Goal: Transaction & Acquisition: Purchase product/service

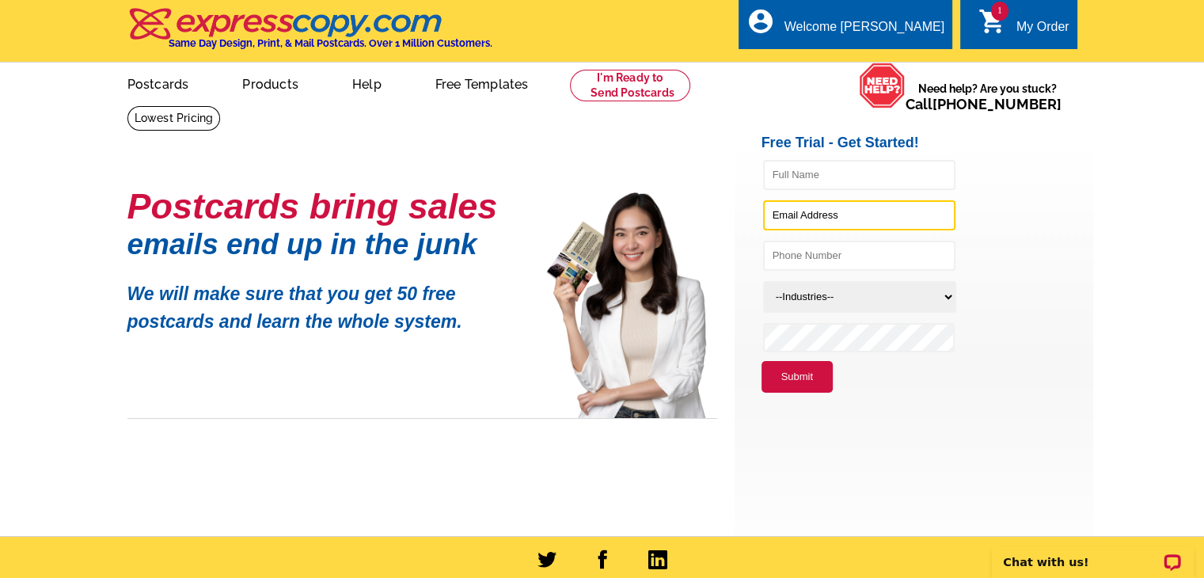
type input "[EMAIL_ADDRESS][DOMAIN_NAME]"
click at [1010, 20] on link "1 shopping_cart My Order" at bounding box center [1023, 27] width 91 height 20
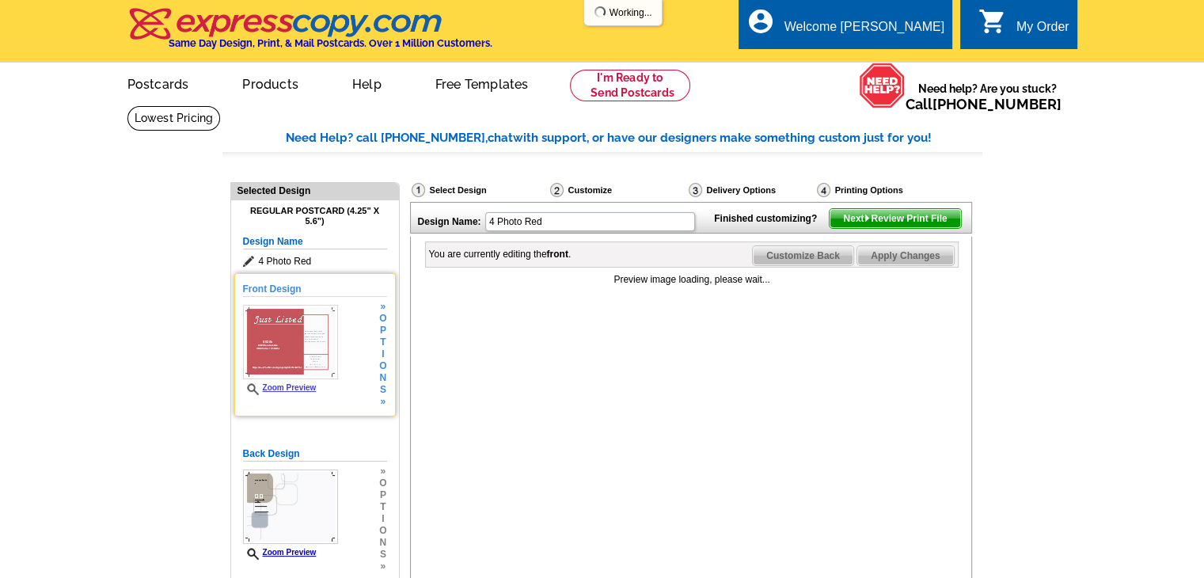
click at [271, 355] on img at bounding box center [290, 342] width 95 height 74
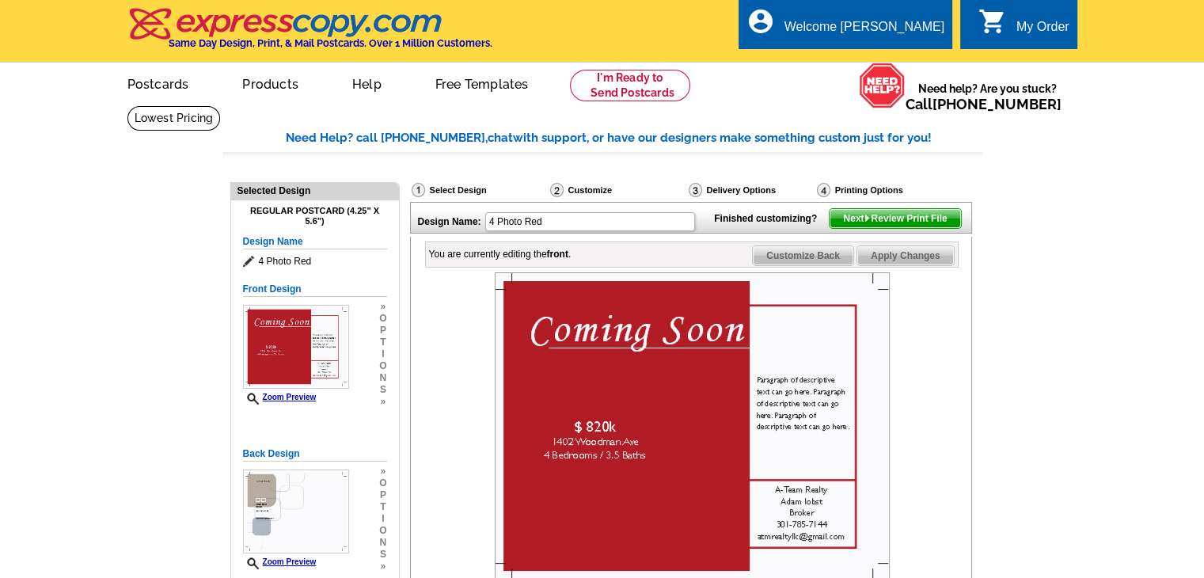
click at [538, 361] on img at bounding box center [692, 426] width 395 height 308
click at [559, 358] on img at bounding box center [692, 426] width 395 height 308
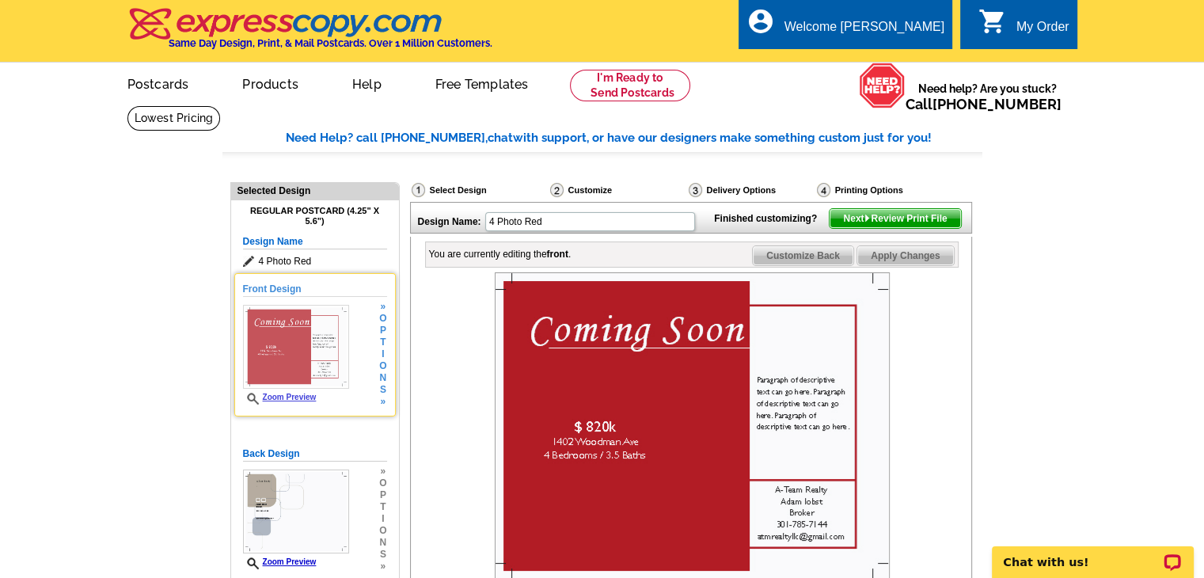
click at [382, 366] on span "o" at bounding box center [382, 366] width 7 height 12
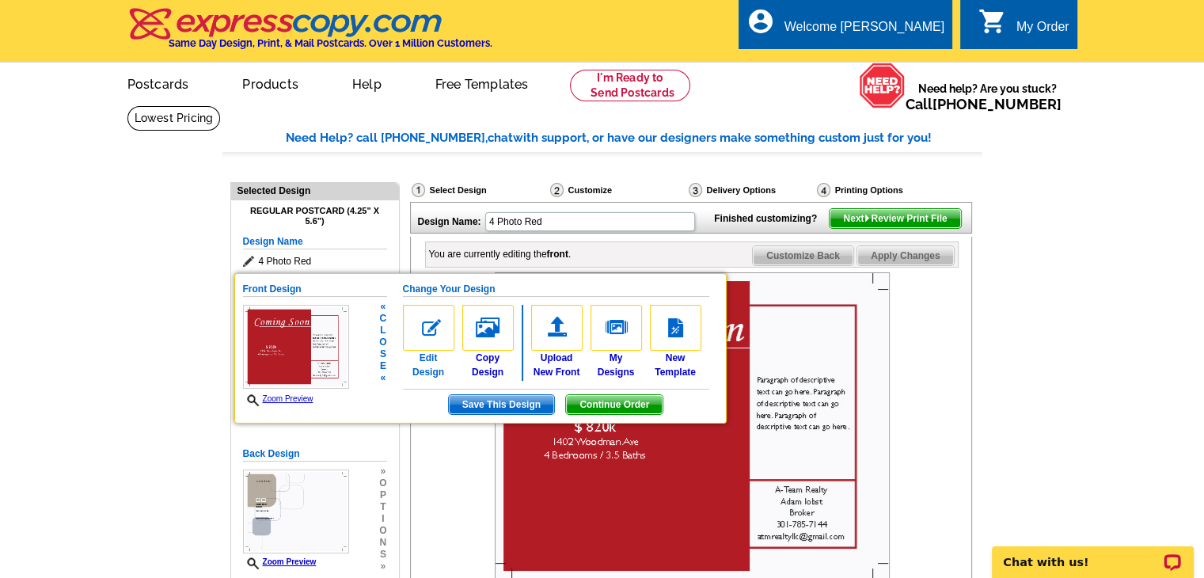
click at [442, 317] on img at bounding box center [428, 328] width 51 height 46
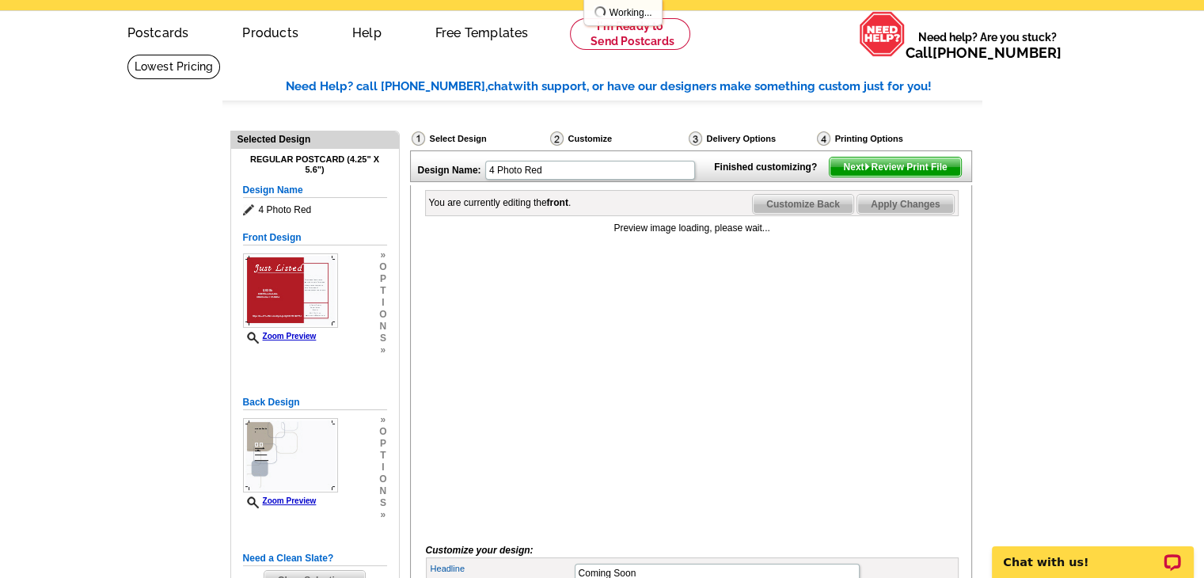
scroll to position [79, 0]
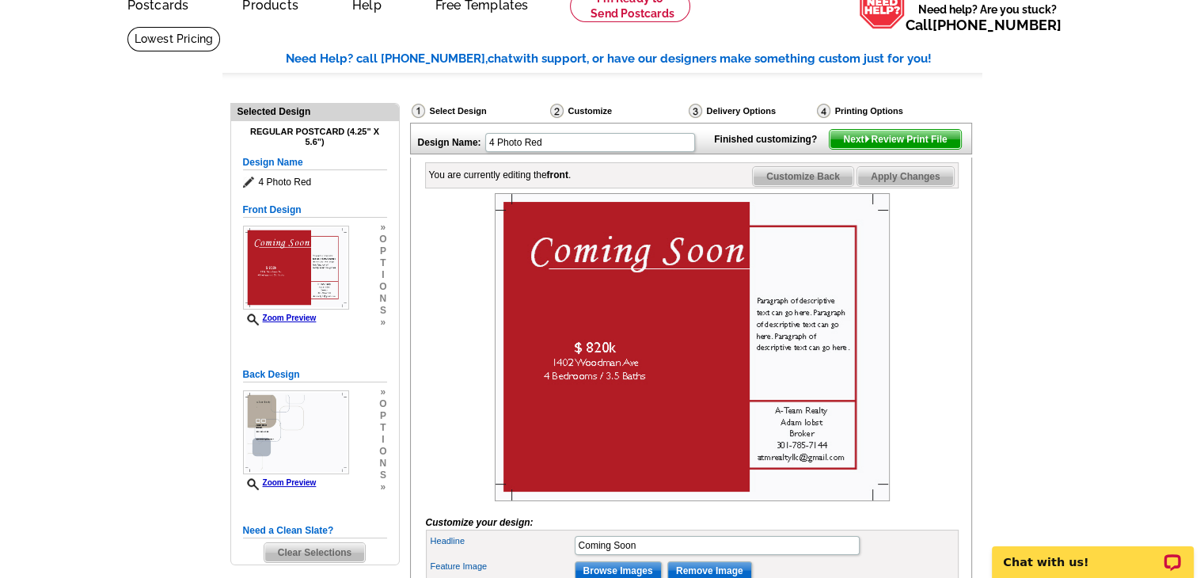
click at [594, 284] on img at bounding box center [692, 347] width 395 height 308
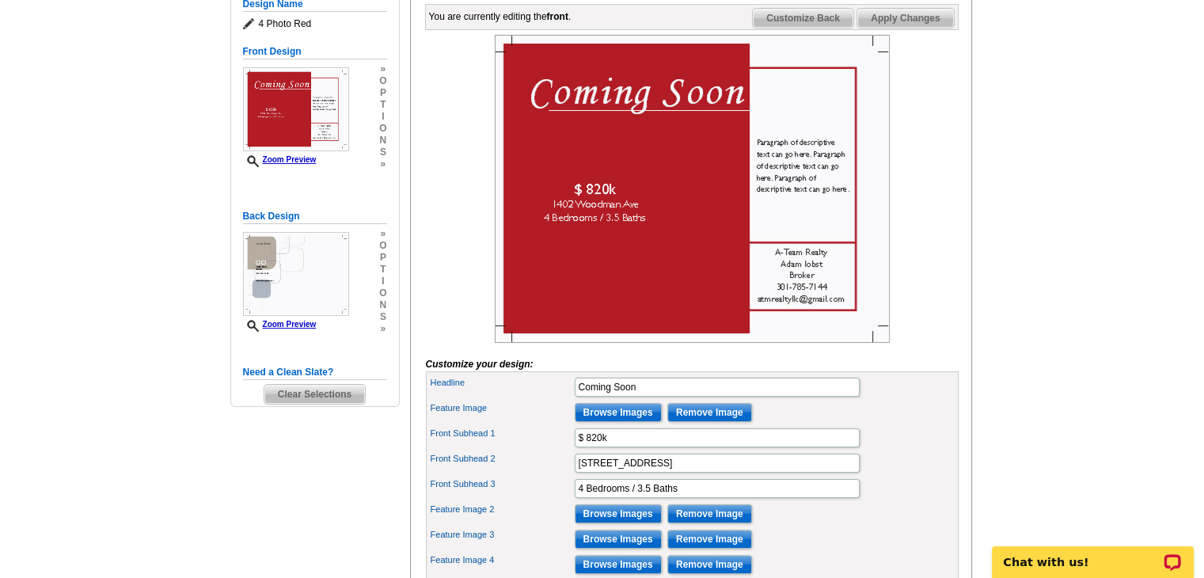
scroll to position [317, 0]
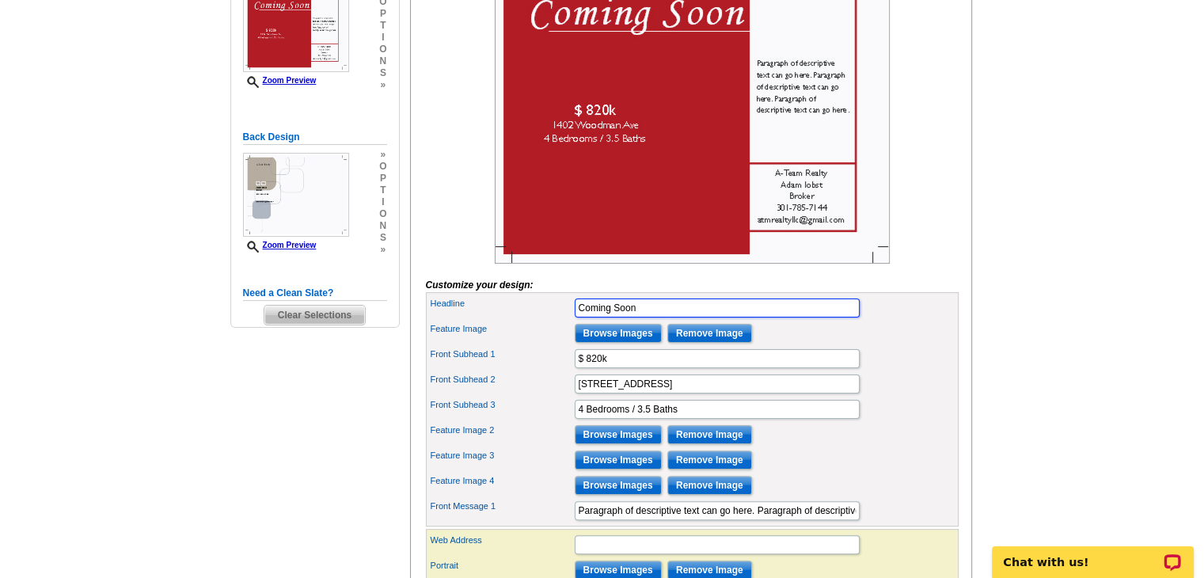
click at [630, 317] on input "Coming Soon" at bounding box center [717, 307] width 285 height 19
type input "Just Listed"
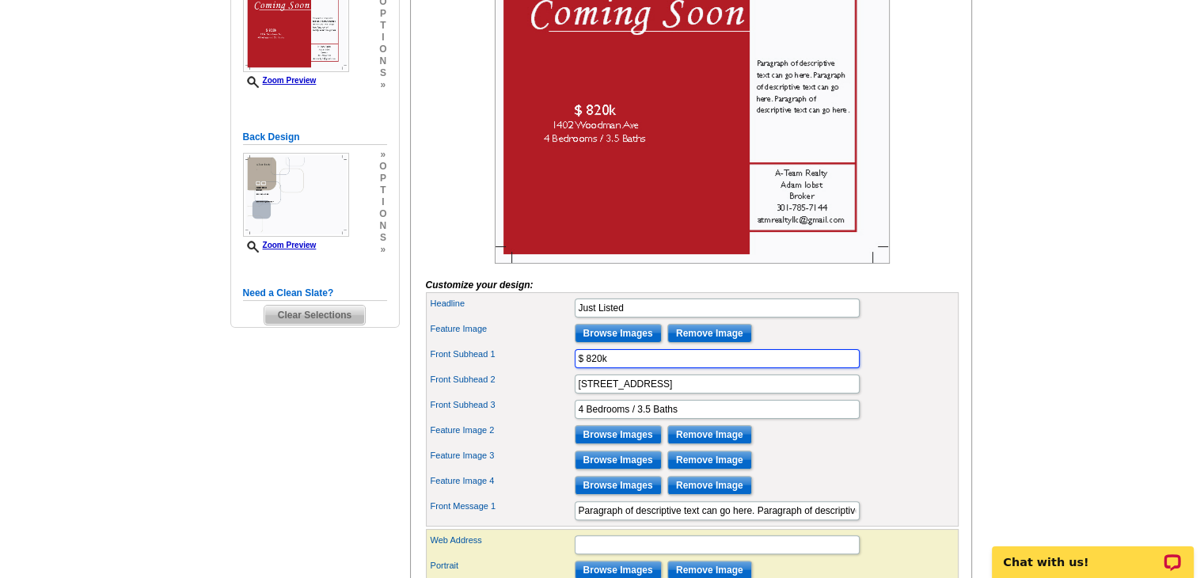
click at [727, 368] on input "$ 820k" at bounding box center [717, 358] width 285 height 19
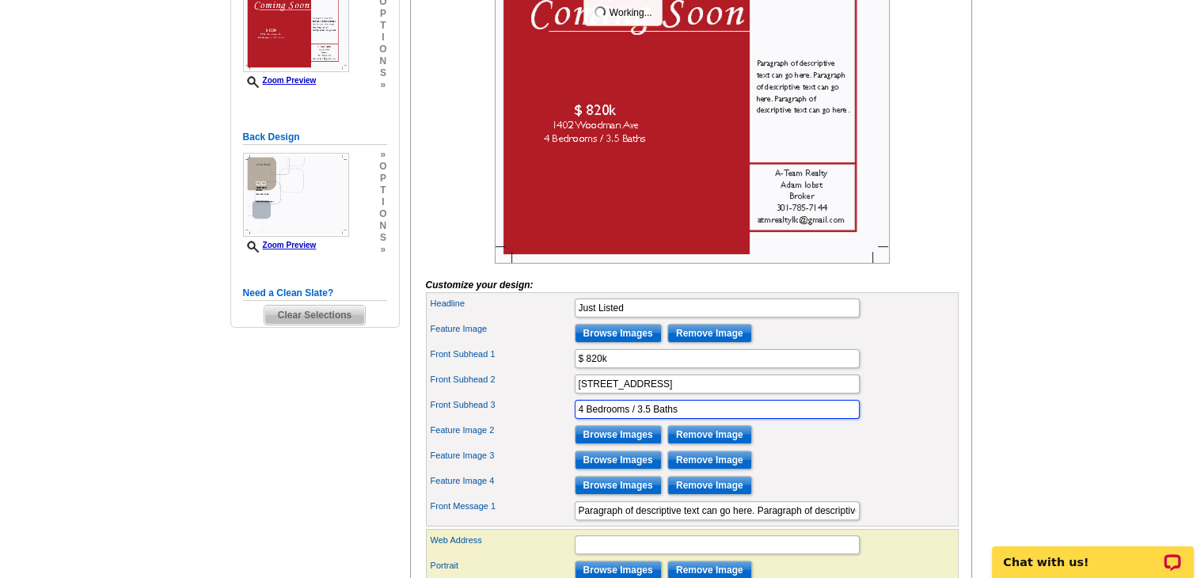
click at [774, 419] on input "4 Bedrooms / 3.5 Baths" at bounding box center [717, 409] width 285 height 19
click at [890, 422] on div "Front Subhead 3 4 Bedrooms / 3.5 Baths" at bounding box center [692, 409] width 526 height 25
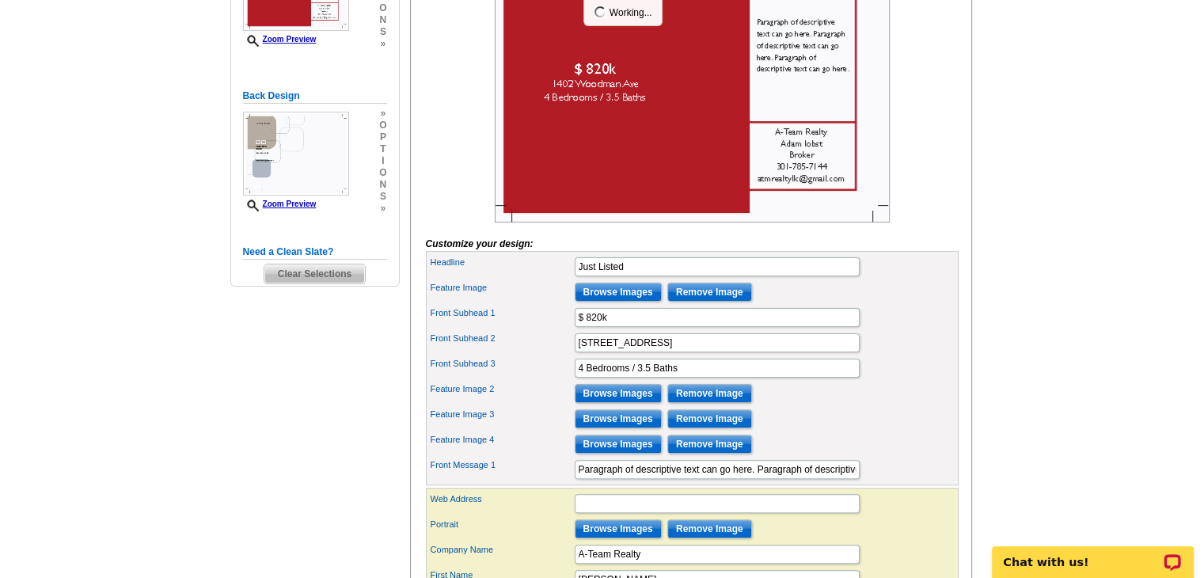
scroll to position [396, 0]
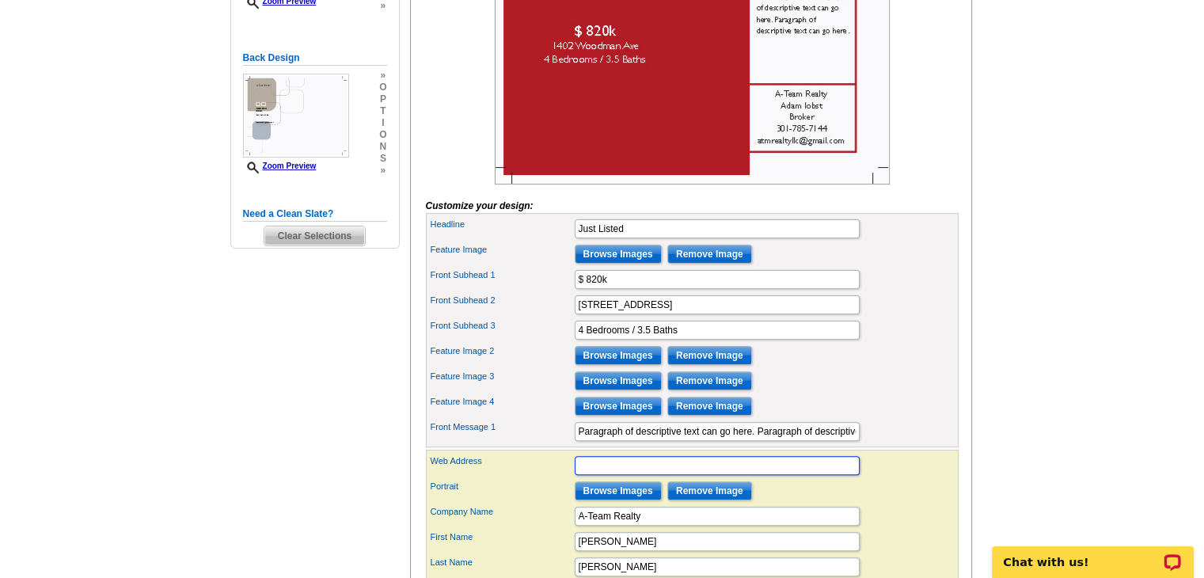
click at [629, 475] on input "Web Address" at bounding box center [717, 465] width 285 height 19
paste input "[URL][DOMAIN_NAME]"
type input "[URL][DOMAIN_NAME]"
click at [931, 442] on div "Front Message 1 Paragraph of descriptive text can go here. Paragraph of descrip…" at bounding box center [692, 431] width 526 height 25
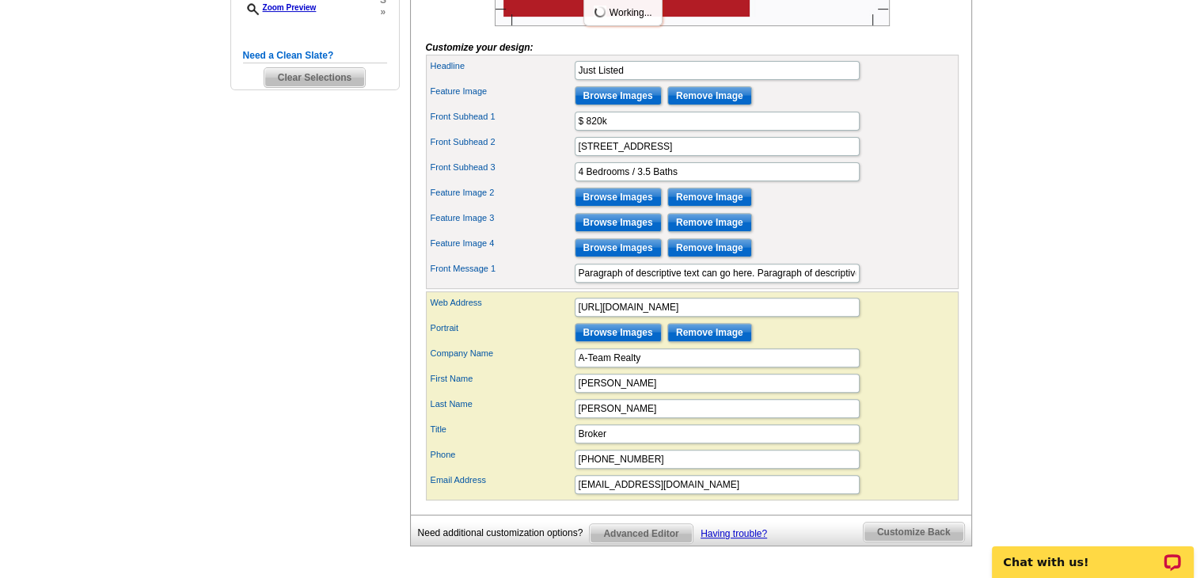
scroll to position [633, 0]
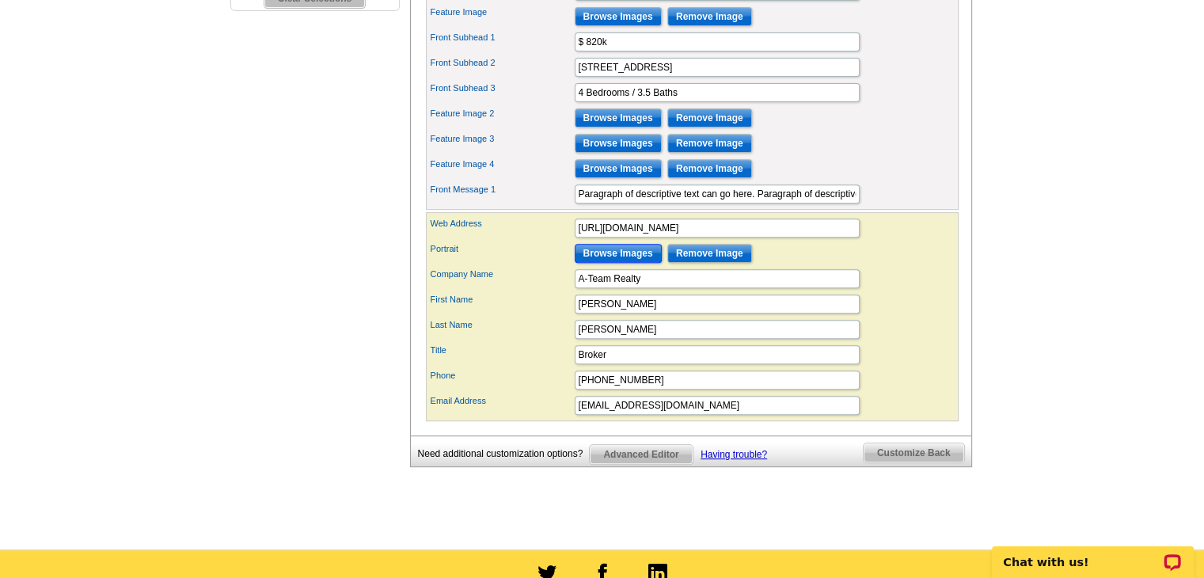
click at [631, 263] on input "Browse Images" at bounding box center [618, 253] width 87 height 19
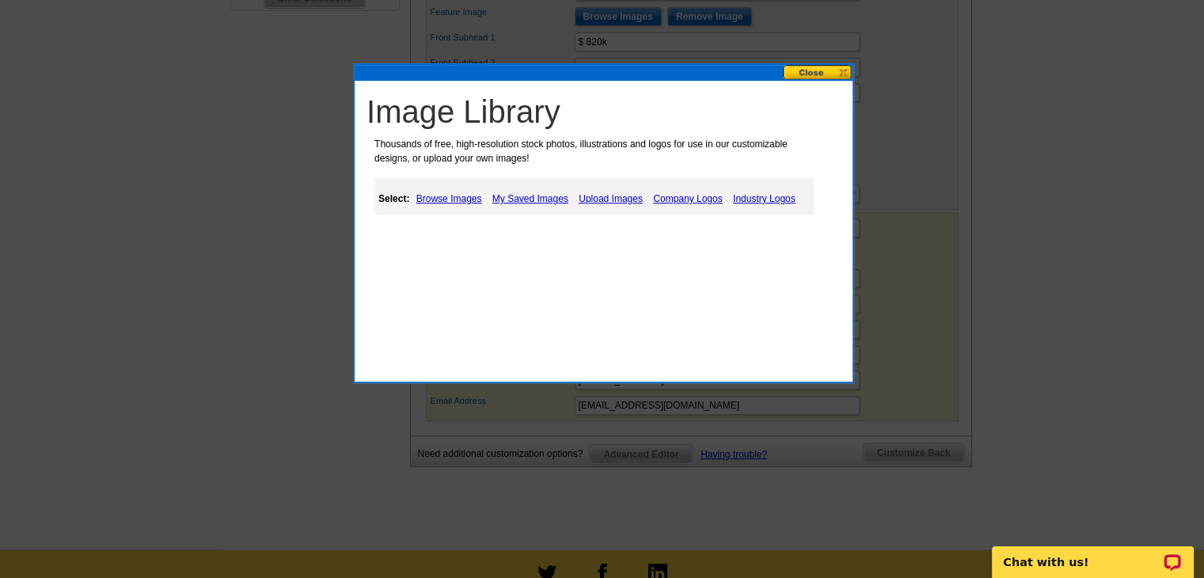
click at [471, 200] on link "Browse Images" at bounding box center [449, 198] width 74 height 19
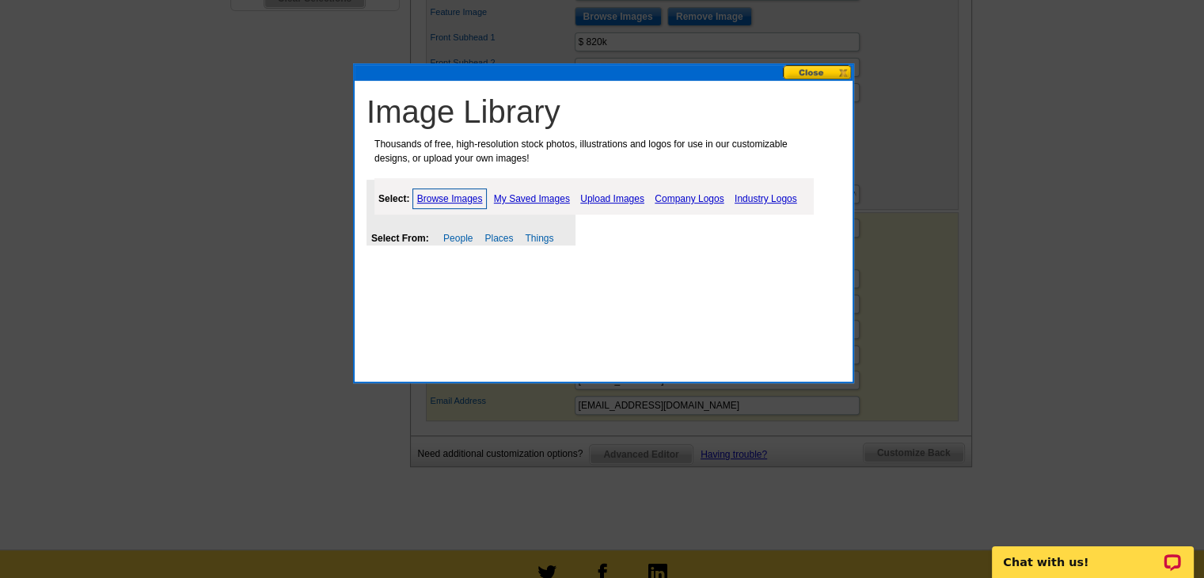
click at [467, 199] on link "Browse Images" at bounding box center [449, 198] width 75 height 21
click at [627, 197] on link "Upload Images" at bounding box center [612, 198] width 72 height 19
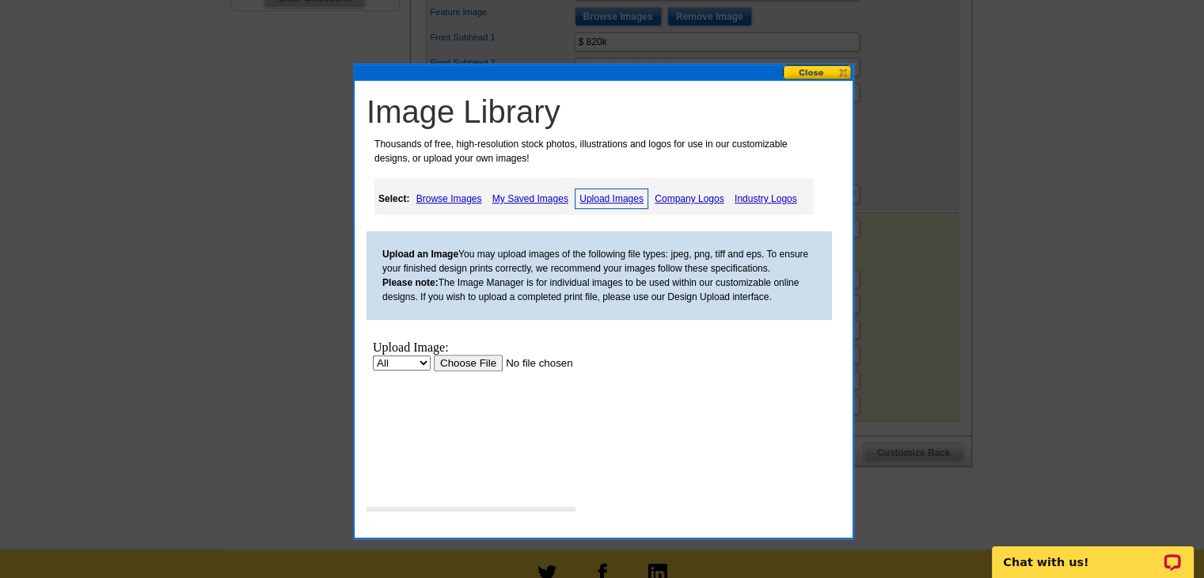
scroll to position [0, 0]
click at [455, 364] on input "file" at bounding box center [534, 363] width 200 height 17
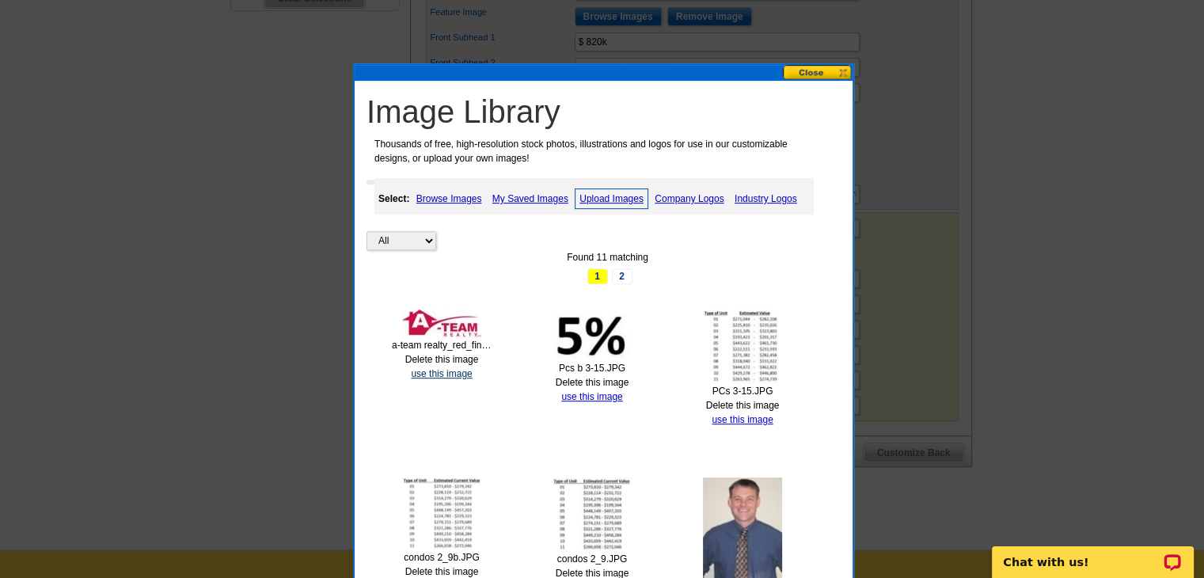
click at [457, 370] on link "use this image" at bounding box center [441, 373] width 61 height 11
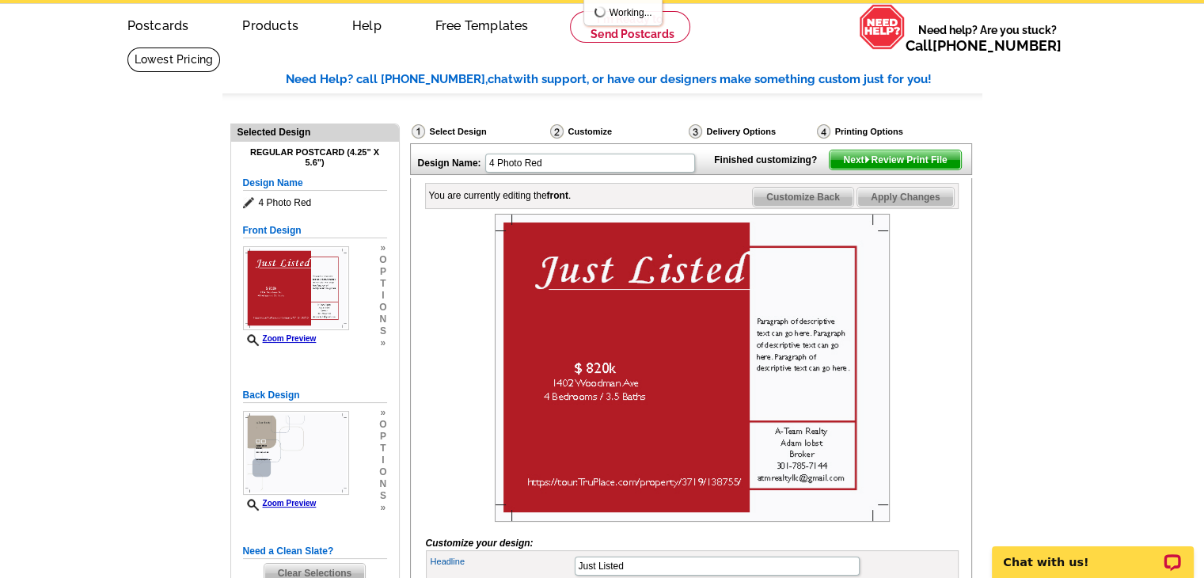
scroll to position [237, 0]
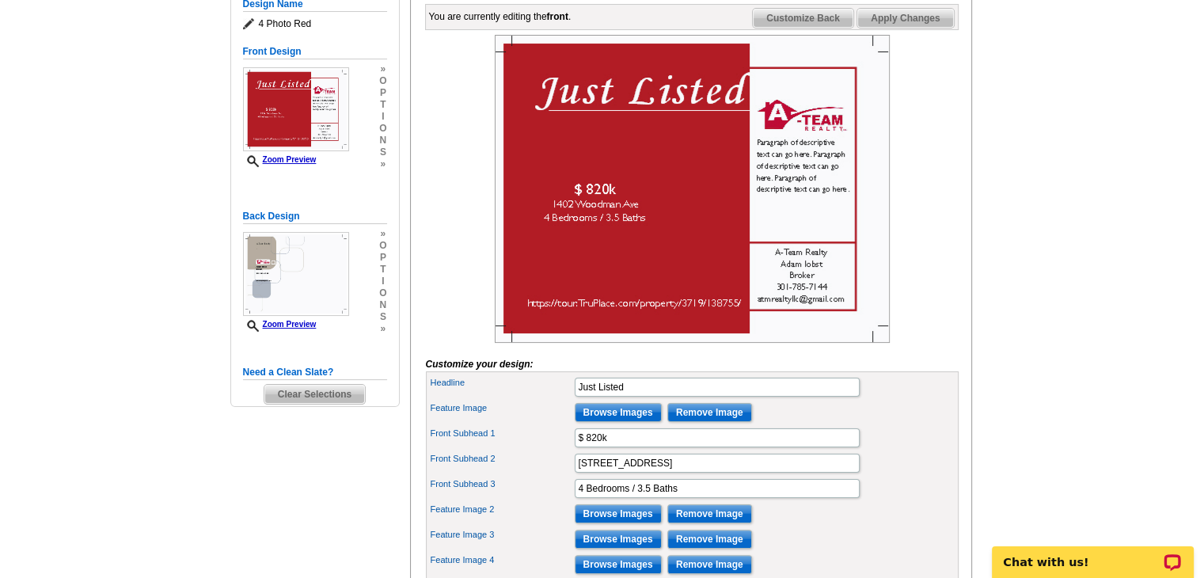
click at [776, 155] on img at bounding box center [692, 189] width 395 height 308
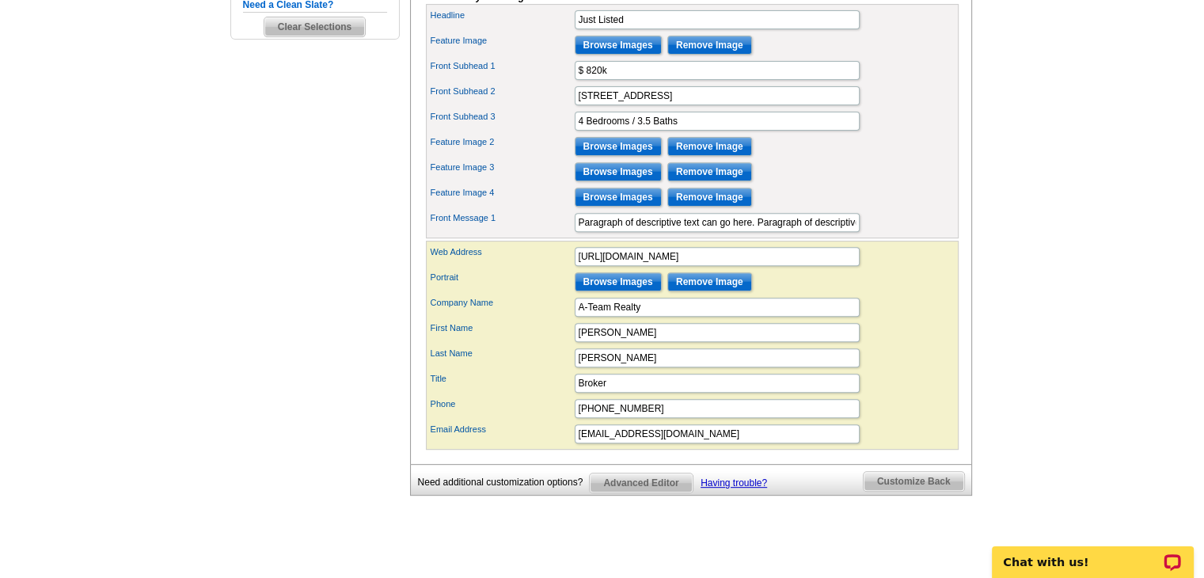
scroll to position [633, 0]
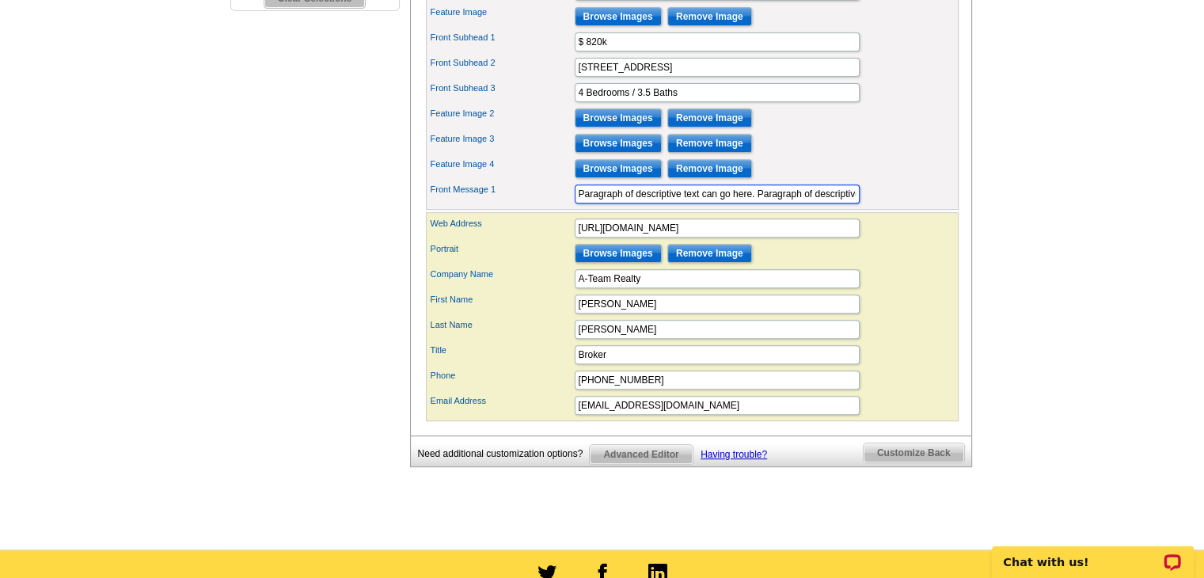
click at [613, 203] on input "Paragraph of descriptive text can go here. Paragraph of descriptive text can go…" at bounding box center [717, 193] width 285 height 19
click at [1035, 306] on main "Need Help? call 800-260-5887, chat with support, or have our designers make som…" at bounding box center [602, 10] width 1204 height 1077
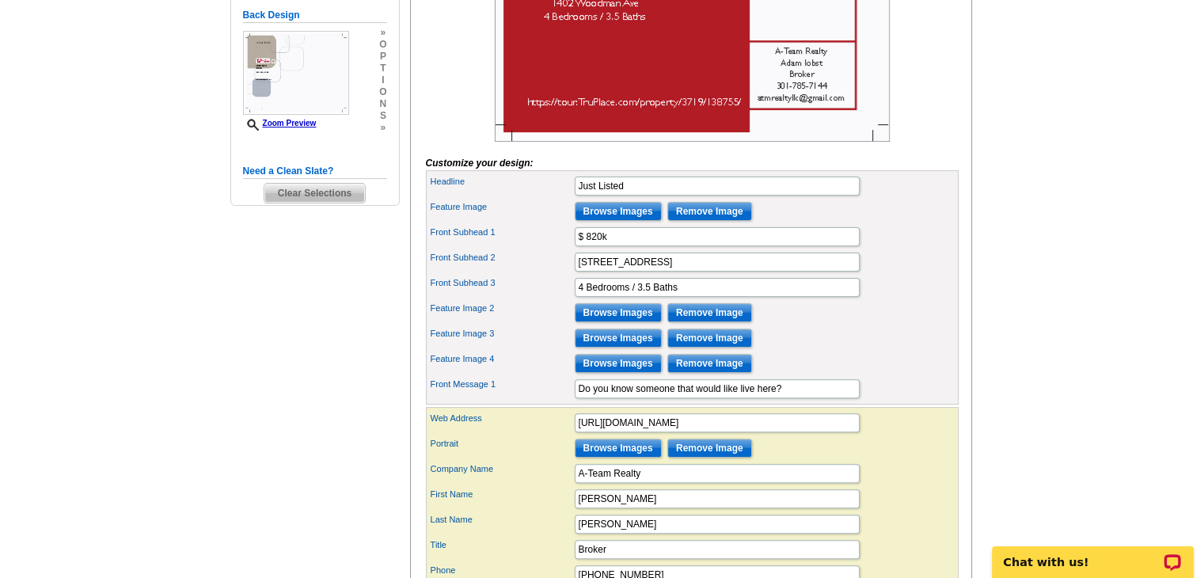
scroll to position [475, 0]
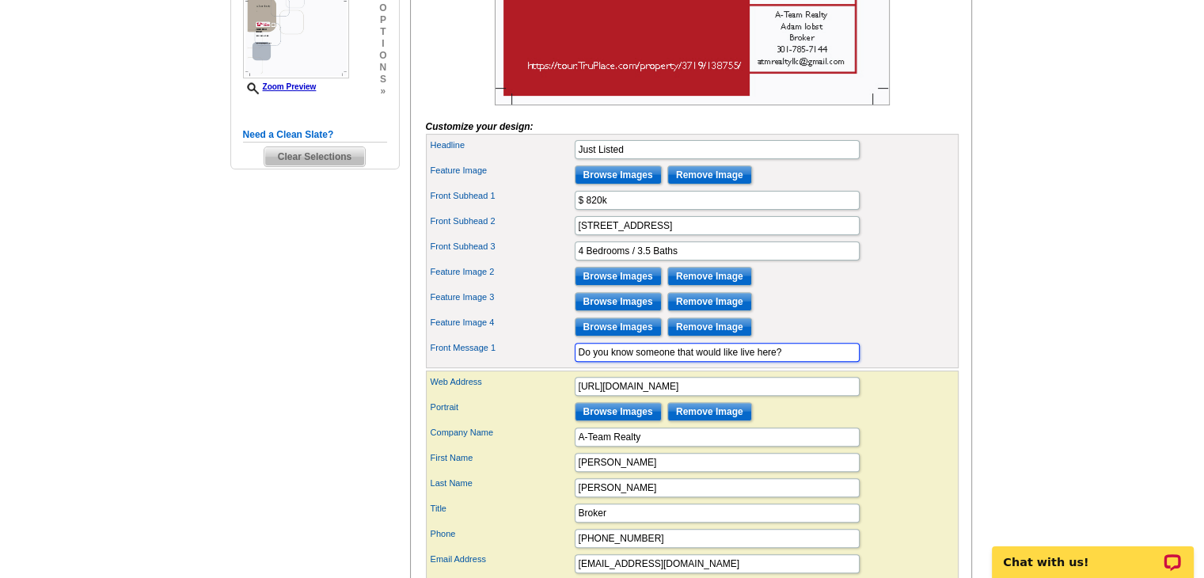
click at [823, 362] on input "Do you know someone that would like live here?" at bounding box center [717, 352] width 285 height 19
type input "Do you know someone that would like live here?"
click at [900, 314] on div "Feature Image 3 Browse Images Remove Image" at bounding box center [692, 301] width 526 height 25
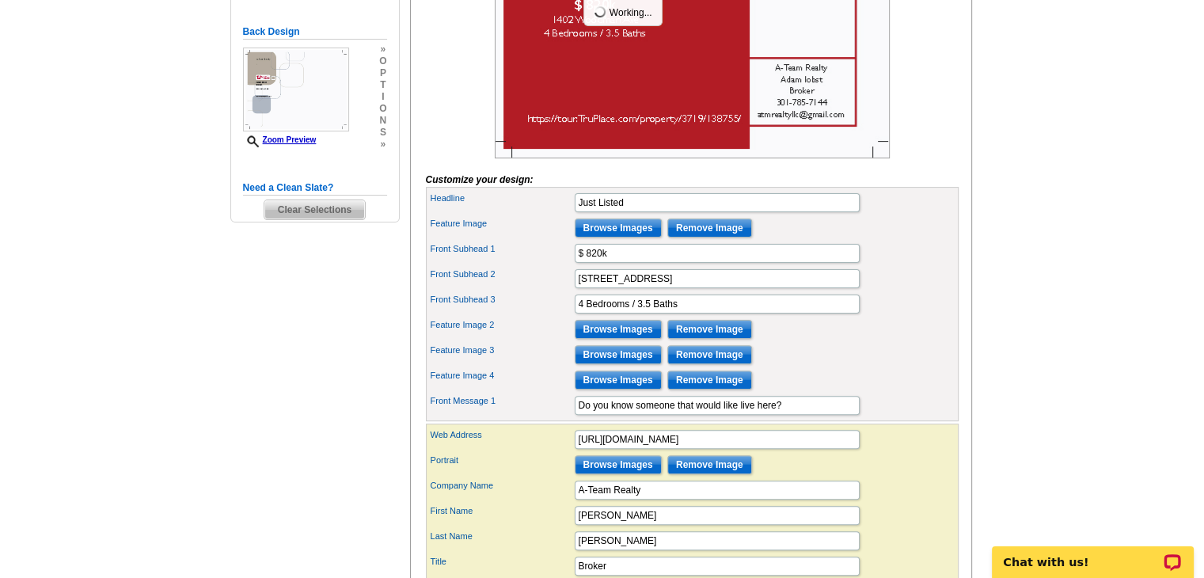
scroll to position [396, 0]
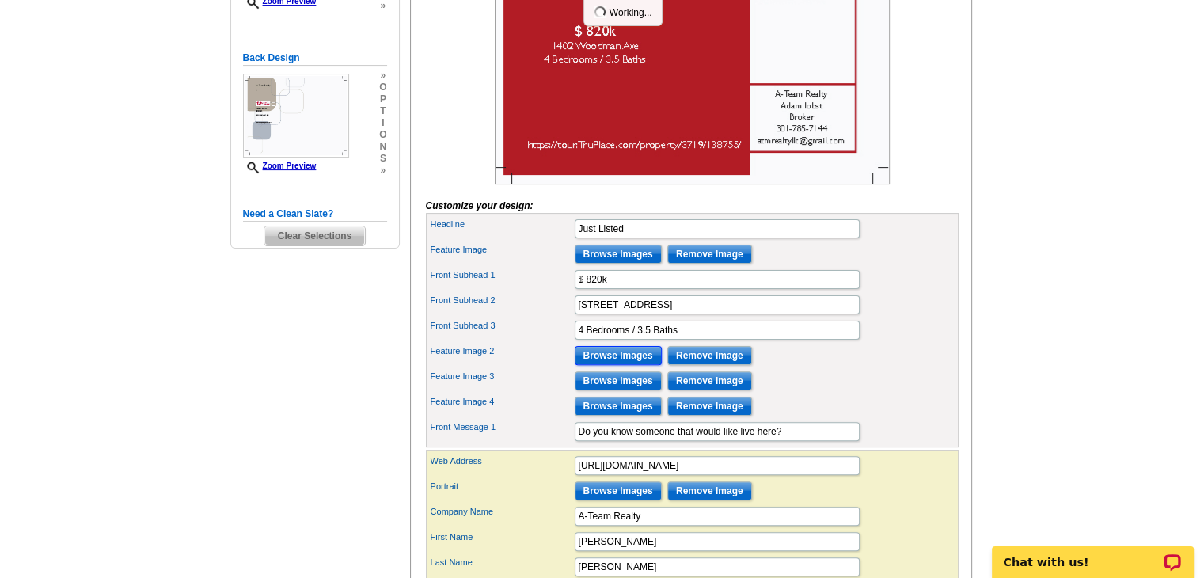
click at [628, 365] on input "Browse Images" at bounding box center [618, 355] width 87 height 19
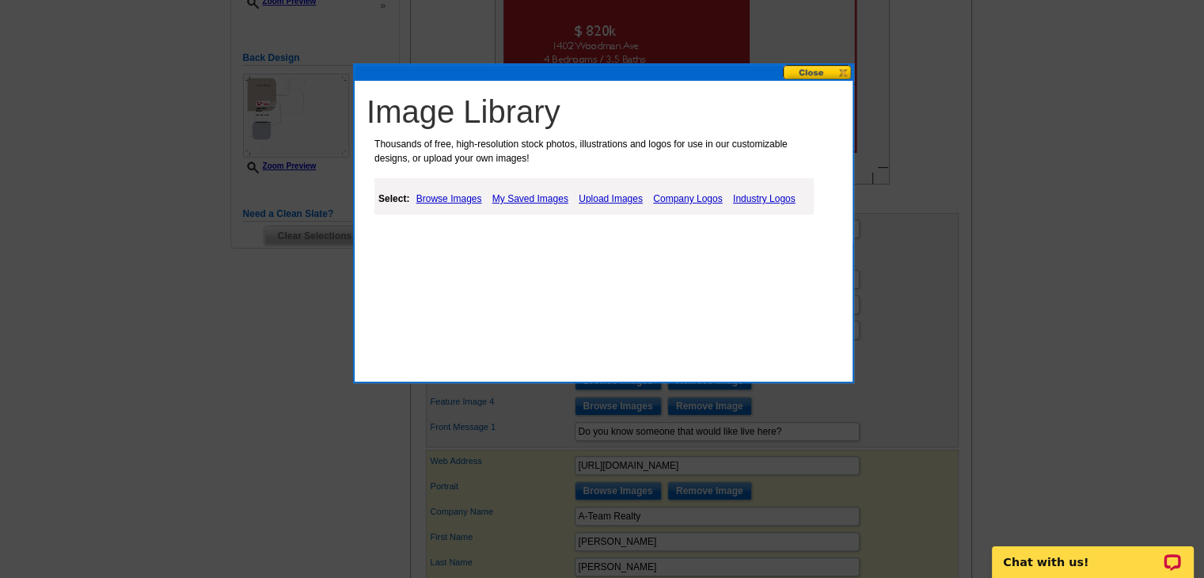
click at [638, 199] on link "Upload Images" at bounding box center [611, 198] width 72 height 19
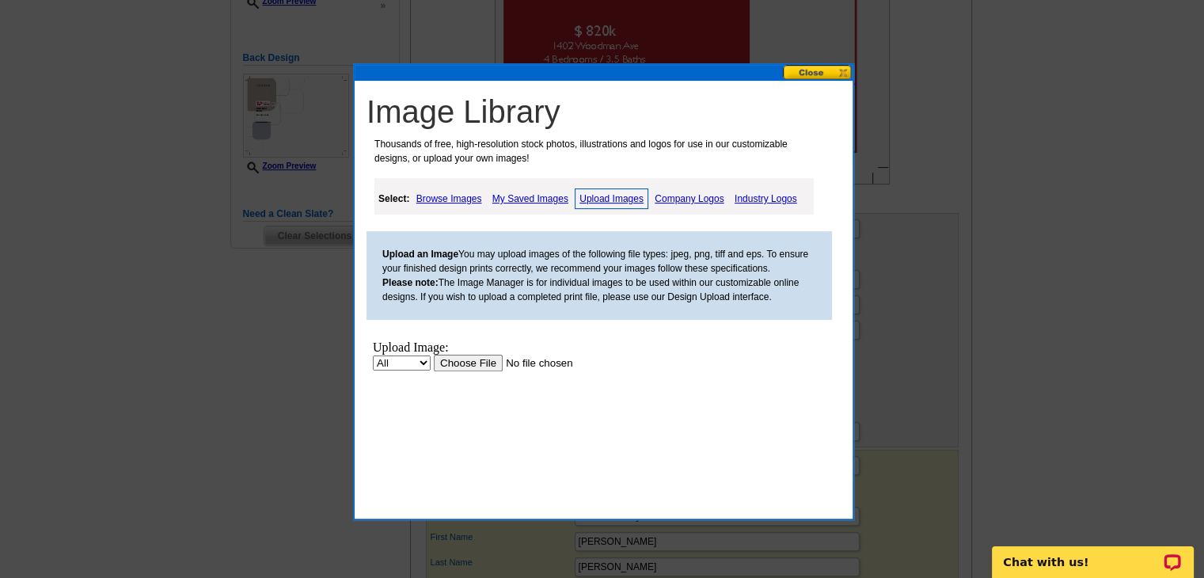
scroll to position [0, 0]
click at [469, 366] on input "file" at bounding box center [534, 363] width 200 height 17
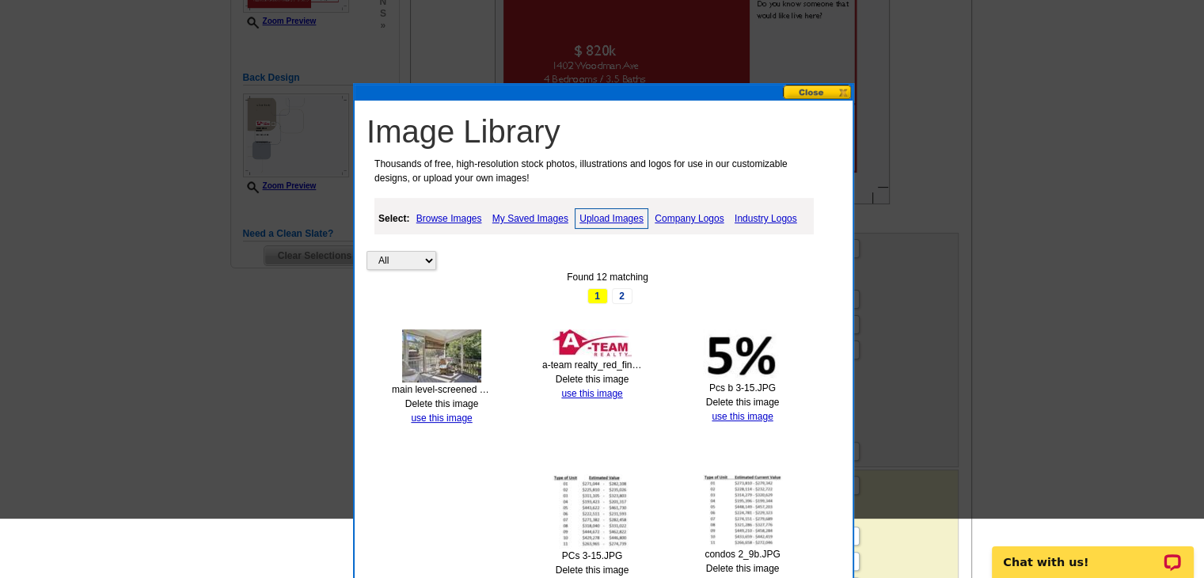
scroll to position [317, 0]
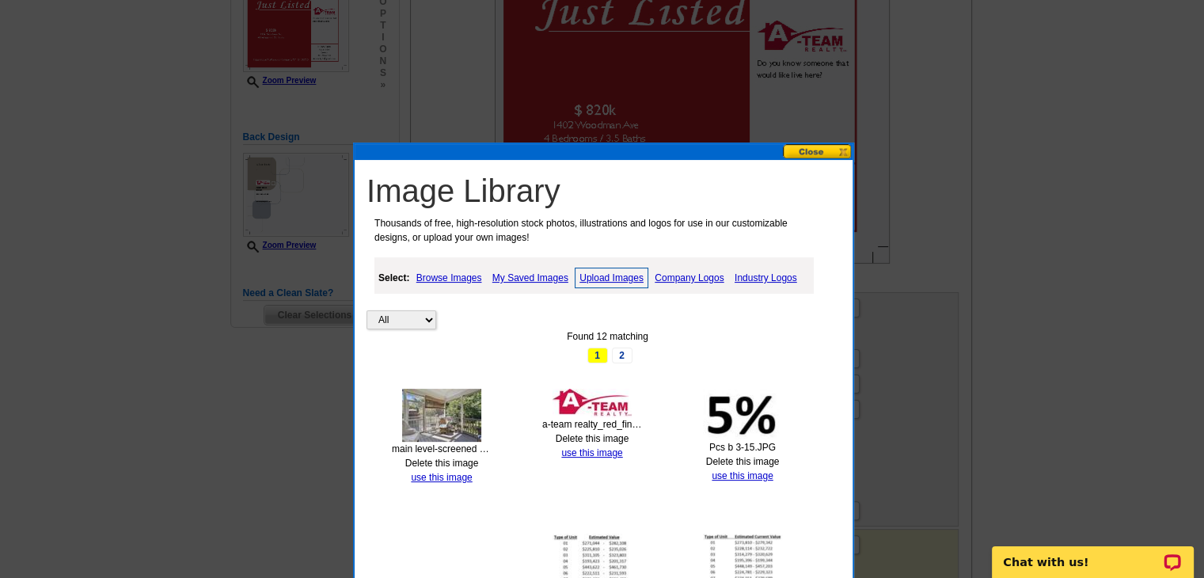
click at [604, 277] on link "Upload Images" at bounding box center [612, 278] width 74 height 21
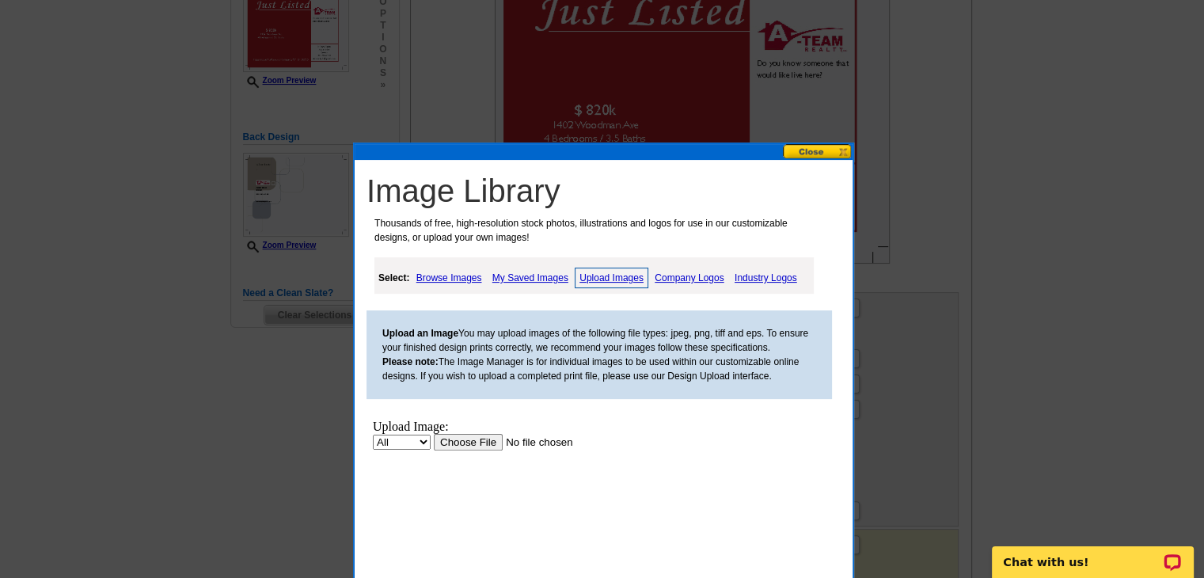
scroll to position [0, 0]
click at [456, 450] on input "file" at bounding box center [534, 442] width 200 height 17
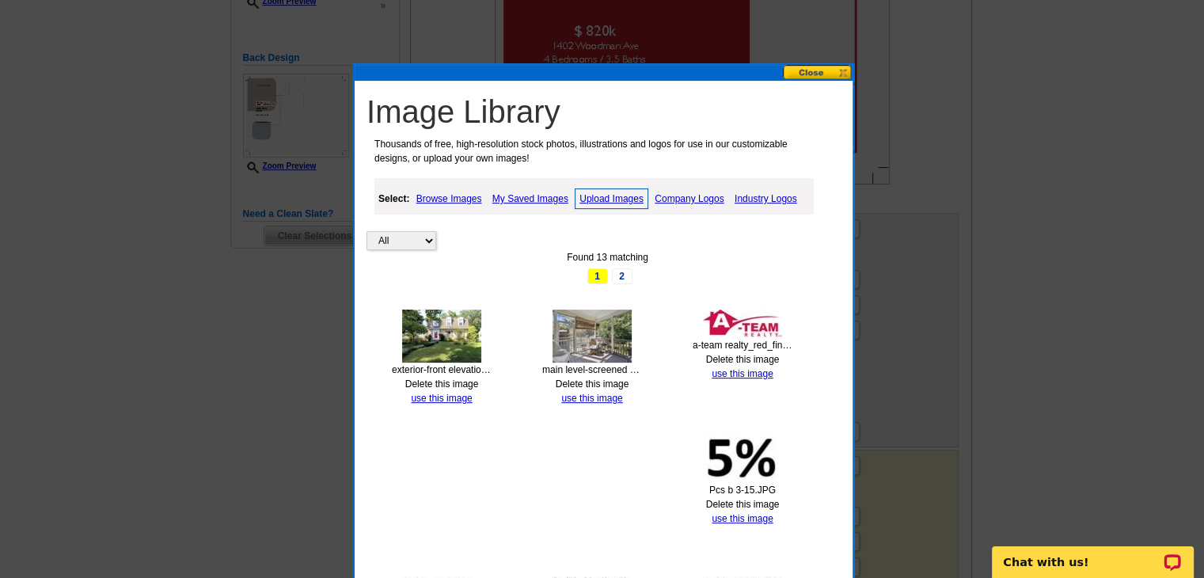
click at [624, 202] on link "Upload Images" at bounding box center [612, 198] width 74 height 21
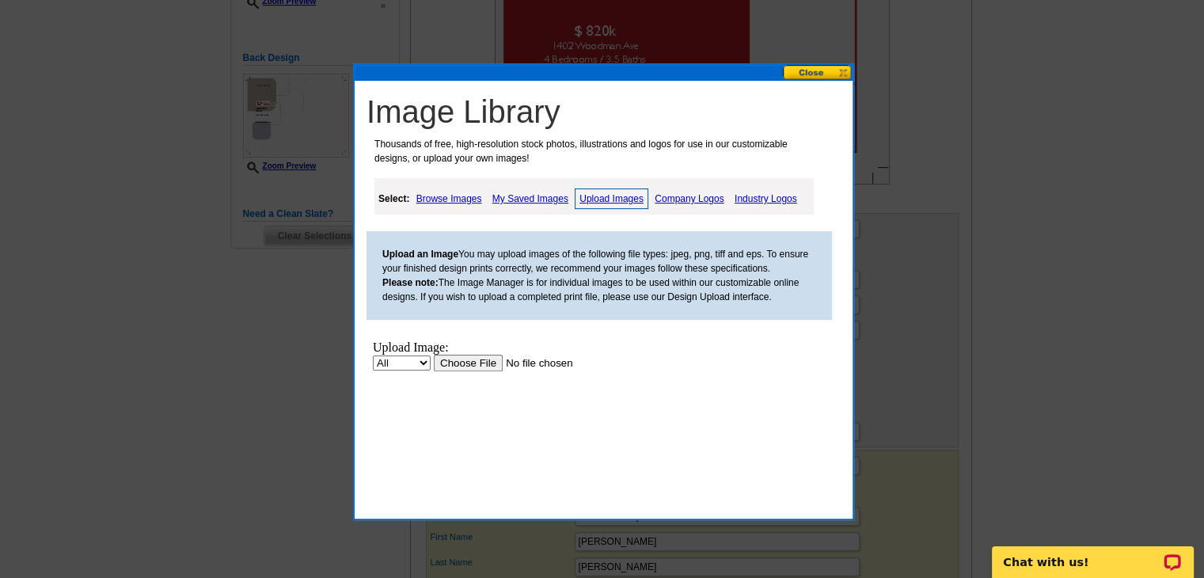
scroll to position [0, 0]
click at [448, 363] on input "file" at bounding box center [534, 363] width 200 height 17
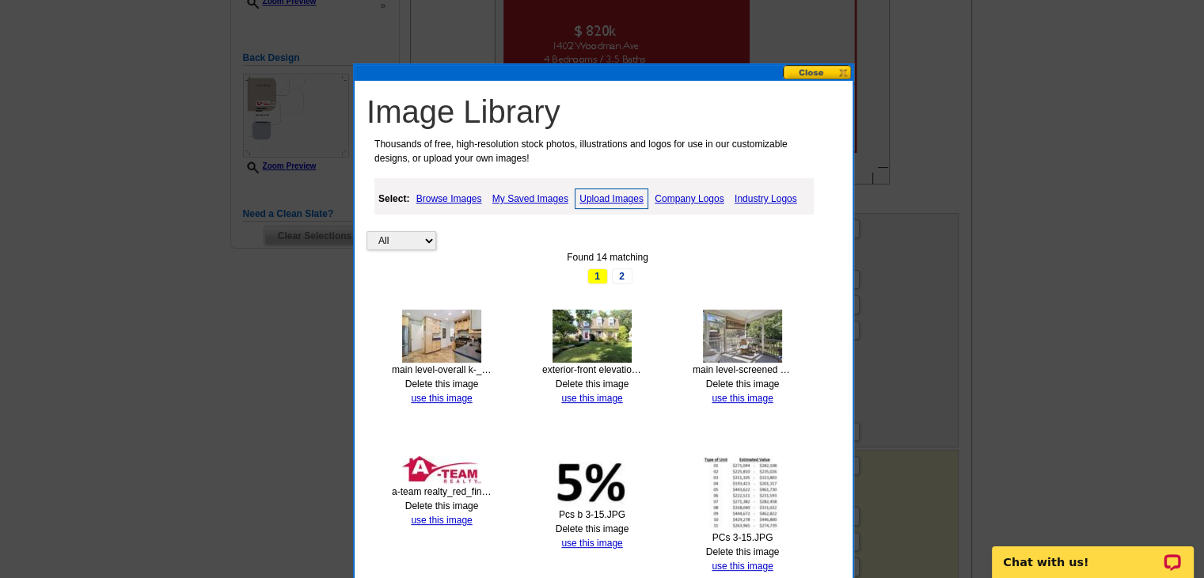
click at [613, 336] on img at bounding box center [591, 335] width 79 height 53
click at [598, 394] on link "use this image" at bounding box center [591, 398] width 61 height 11
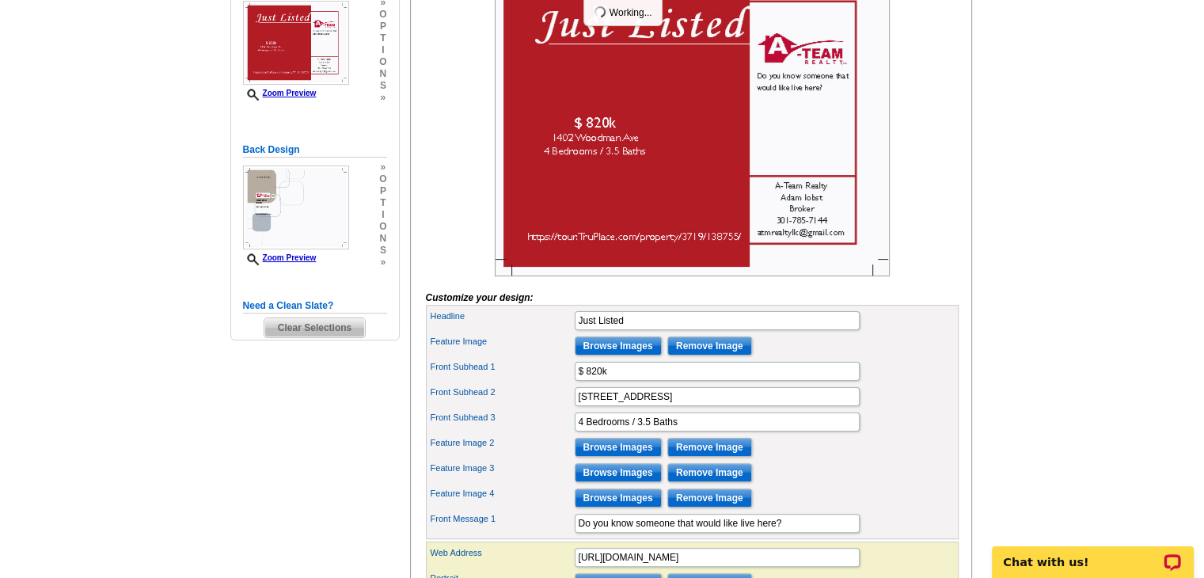
scroll to position [317, 0]
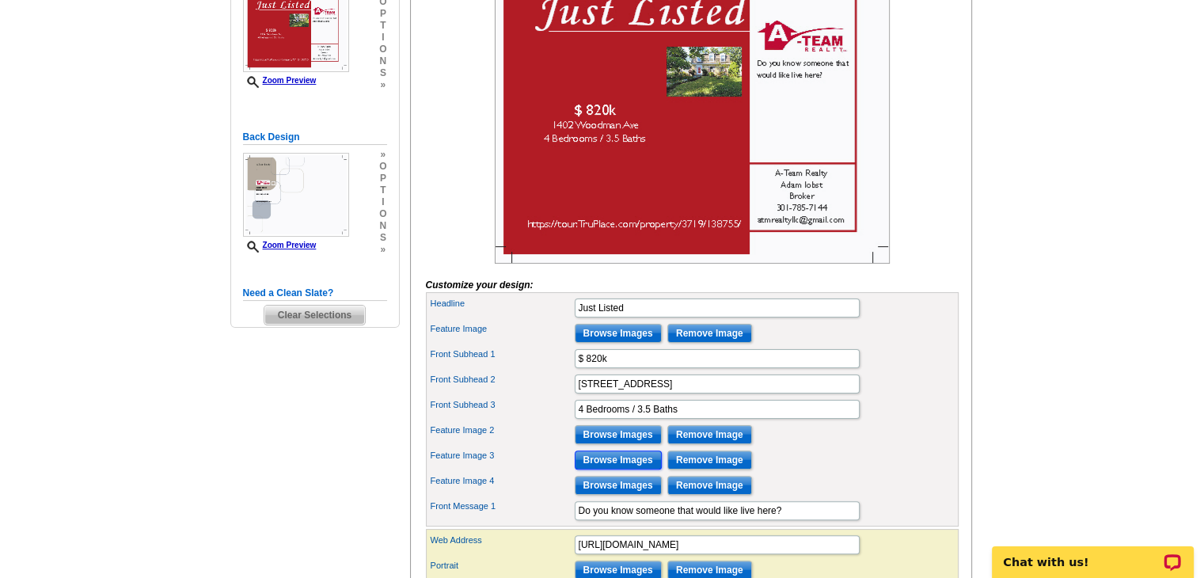
click at [594, 469] on input "Browse Images" at bounding box center [618, 459] width 87 height 19
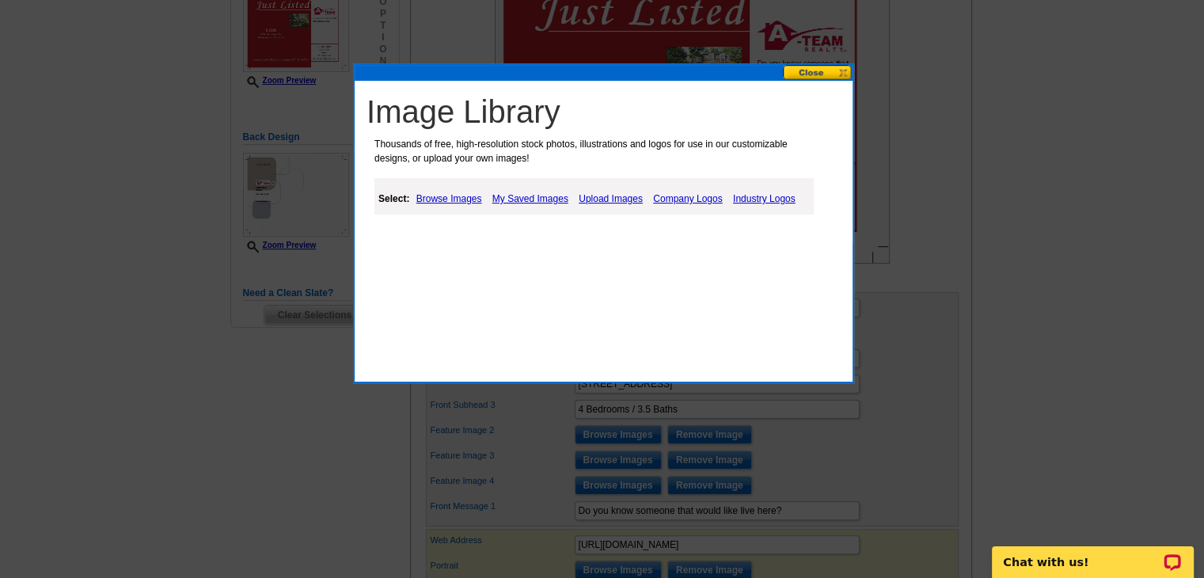
click at [446, 198] on link "Browse Images" at bounding box center [449, 198] width 74 height 19
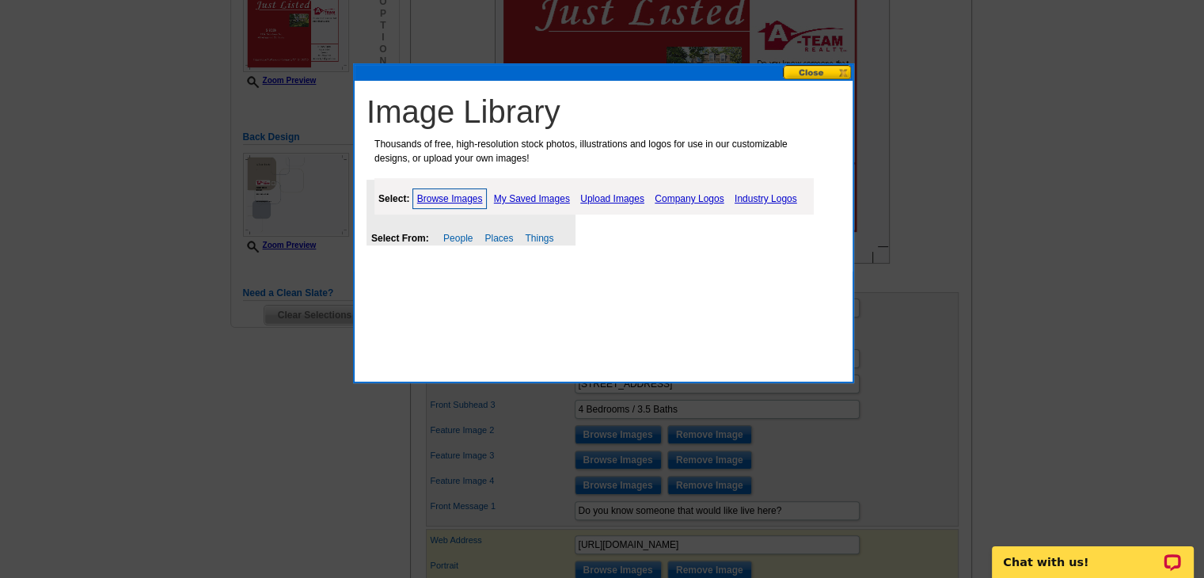
click at [505, 195] on link "My Saved Images" at bounding box center [532, 198] width 84 height 19
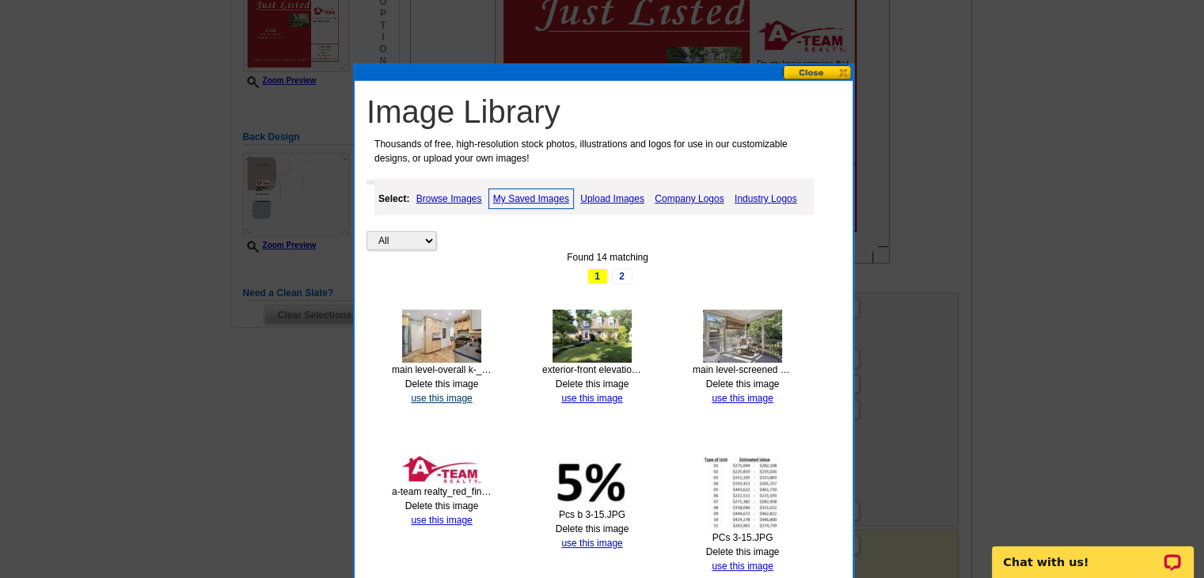
click at [429, 397] on link "use this image" at bounding box center [441, 398] width 61 height 11
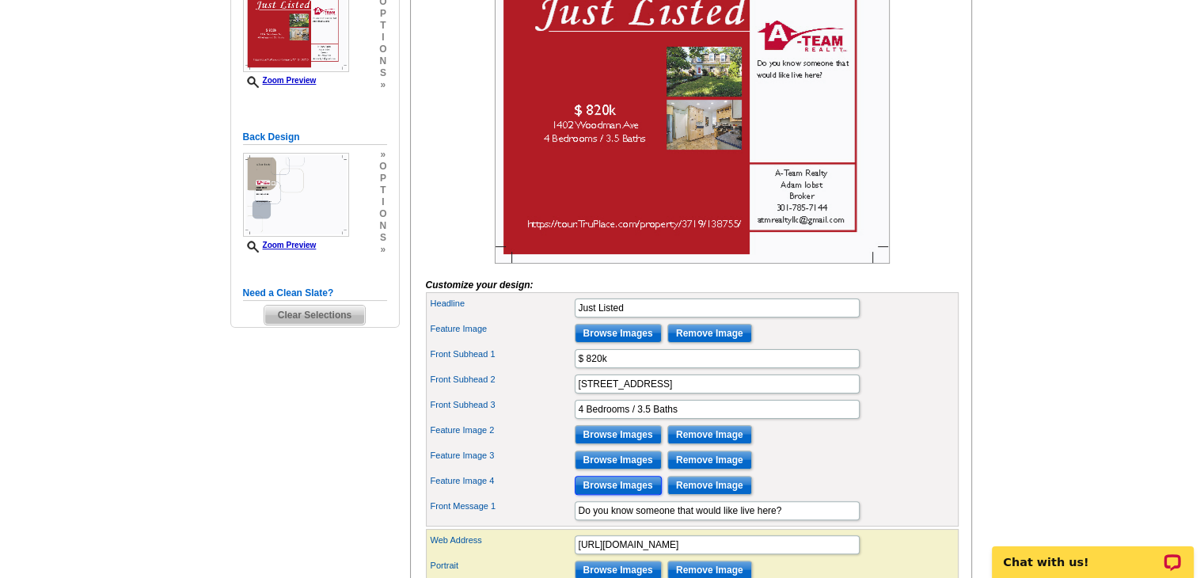
click at [602, 495] on input "Browse Images" at bounding box center [618, 485] width 87 height 19
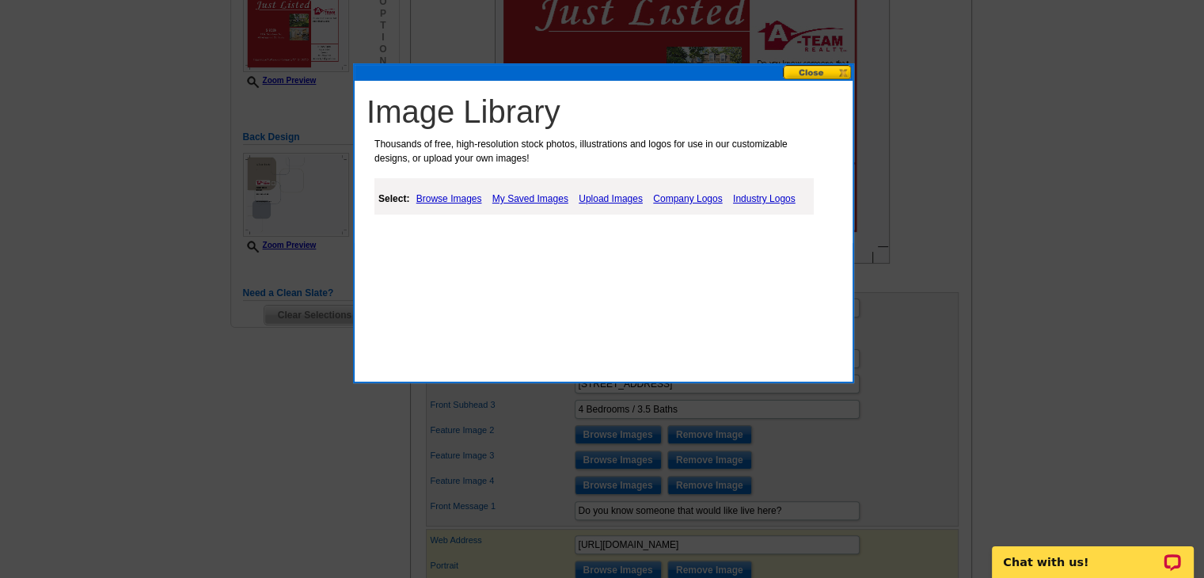
click at [545, 200] on link "My Saved Images" at bounding box center [530, 198] width 84 height 19
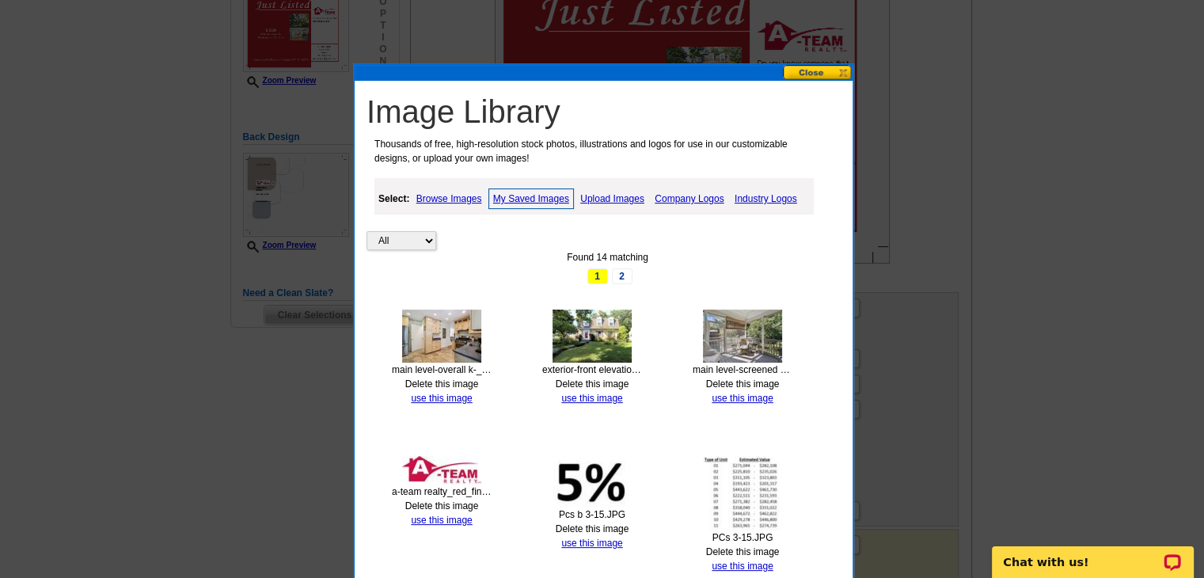
click at [731, 335] on img at bounding box center [742, 335] width 79 height 53
click at [743, 397] on link "use this image" at bounding box center [742, 398] width 61 height 11
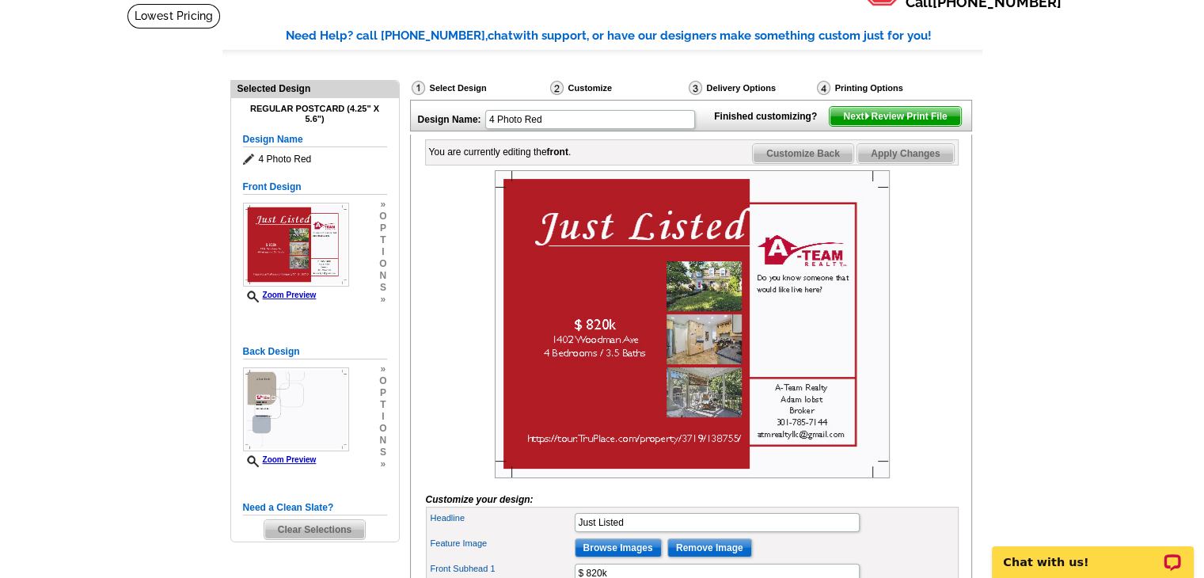
scroll to position [237, 0]
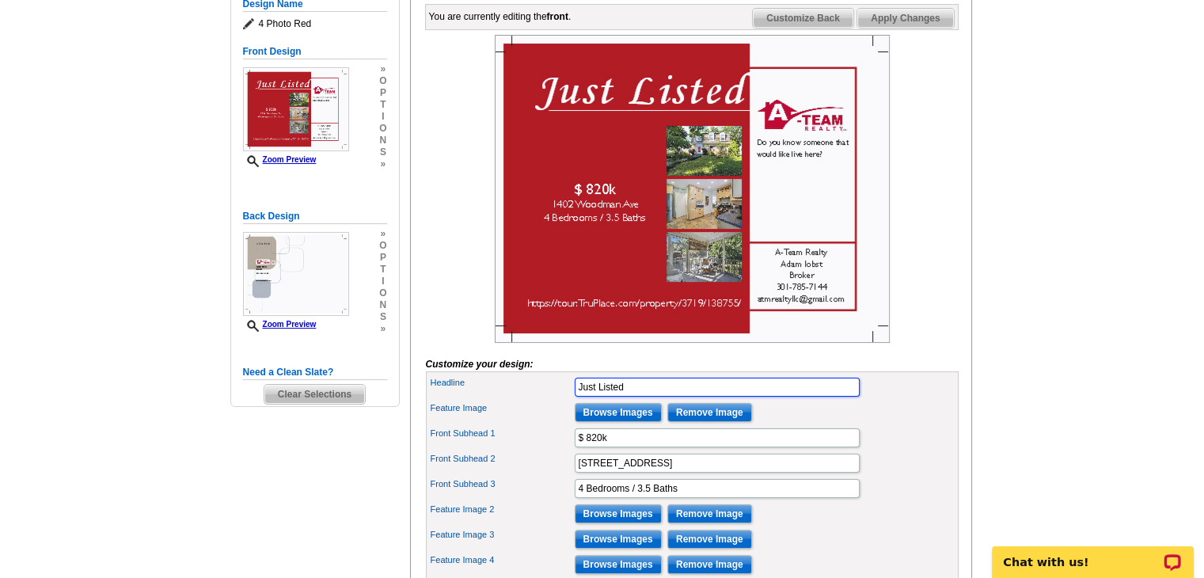
click at [579, 397] on input "Just Listed" at bounding box center [717, 387] width 285 height 19
click at [921, 450] on div "Front Subhead 1 $ 820k" at bounding box center [692, 437] width 526 height 25
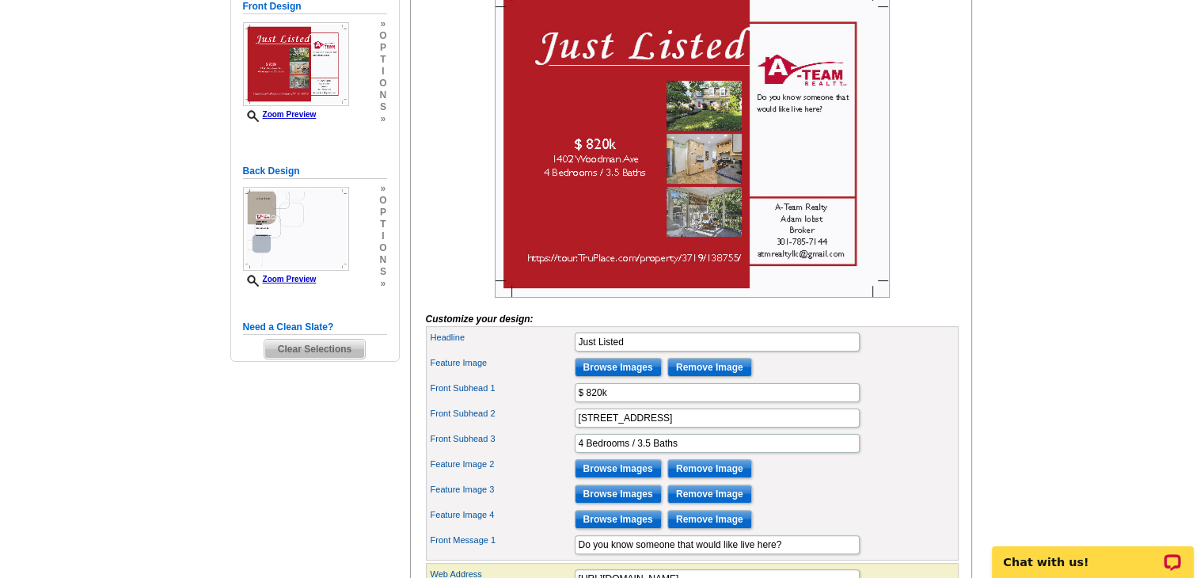
scroll to position [396, 0]
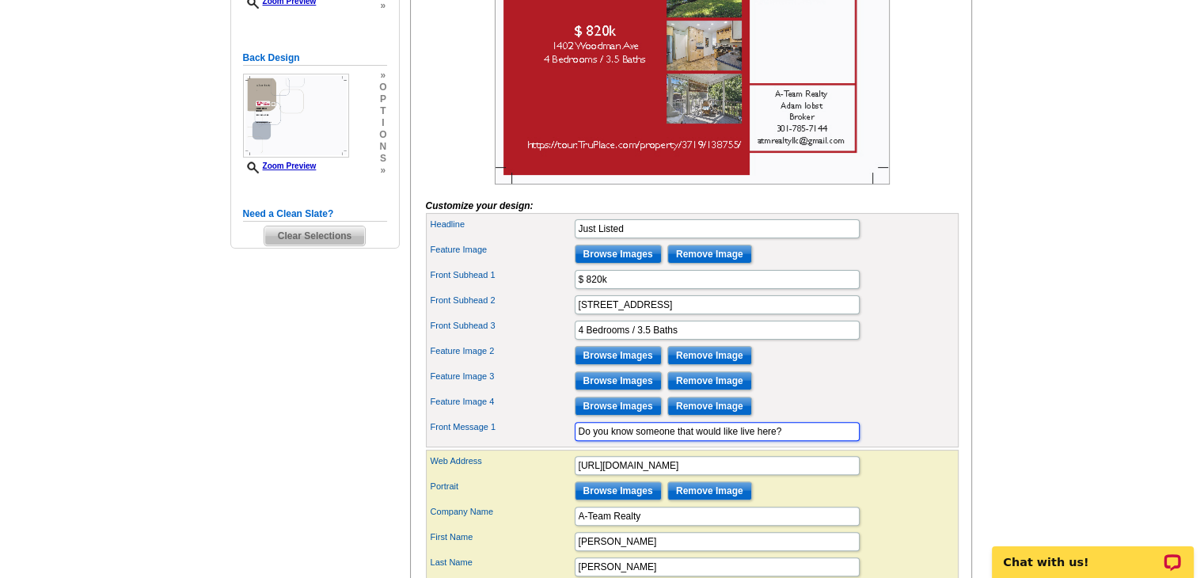
click at [807, 441] on input "Do you know someone that would like live here?" at bounding box center [717, 431] width 285 height 19
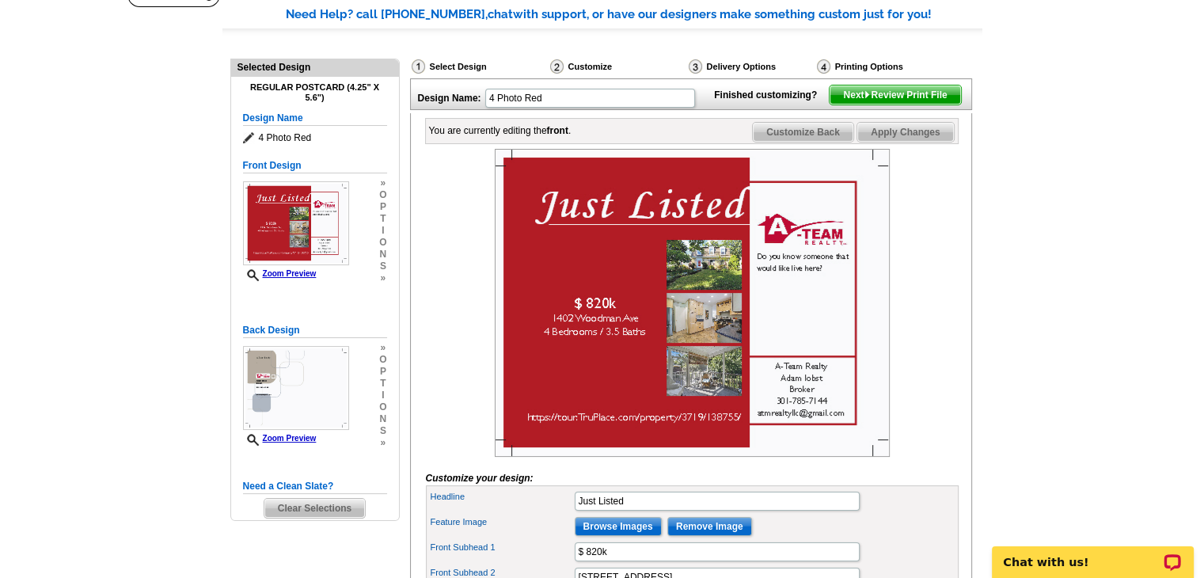
scroll to position [79, 0]
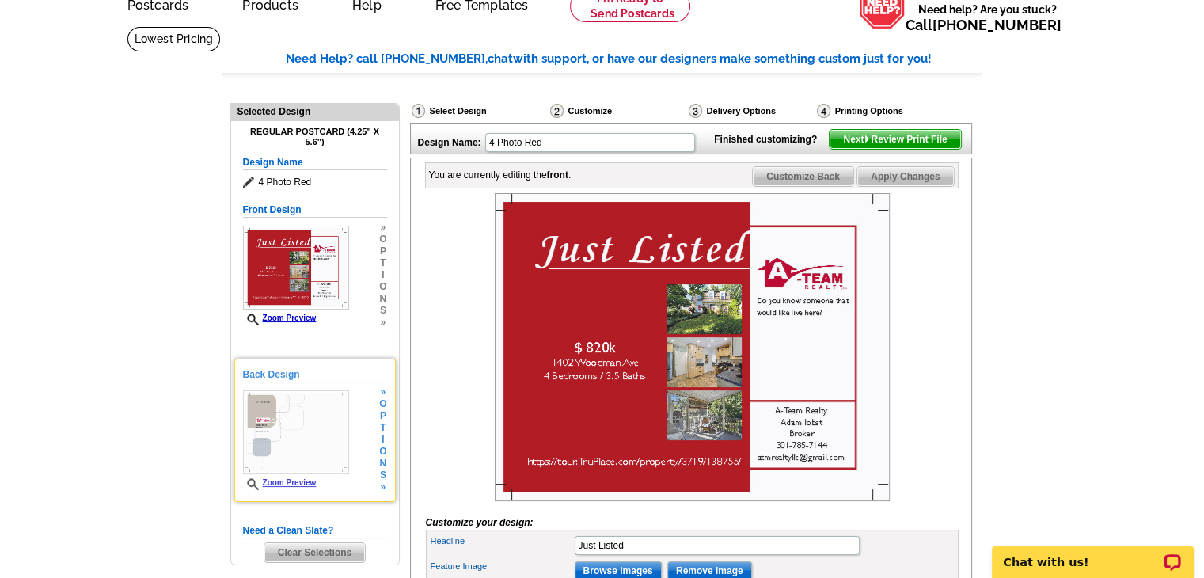
click at [317, 457] on img at bounding box center [296, 432] width 106 height 84
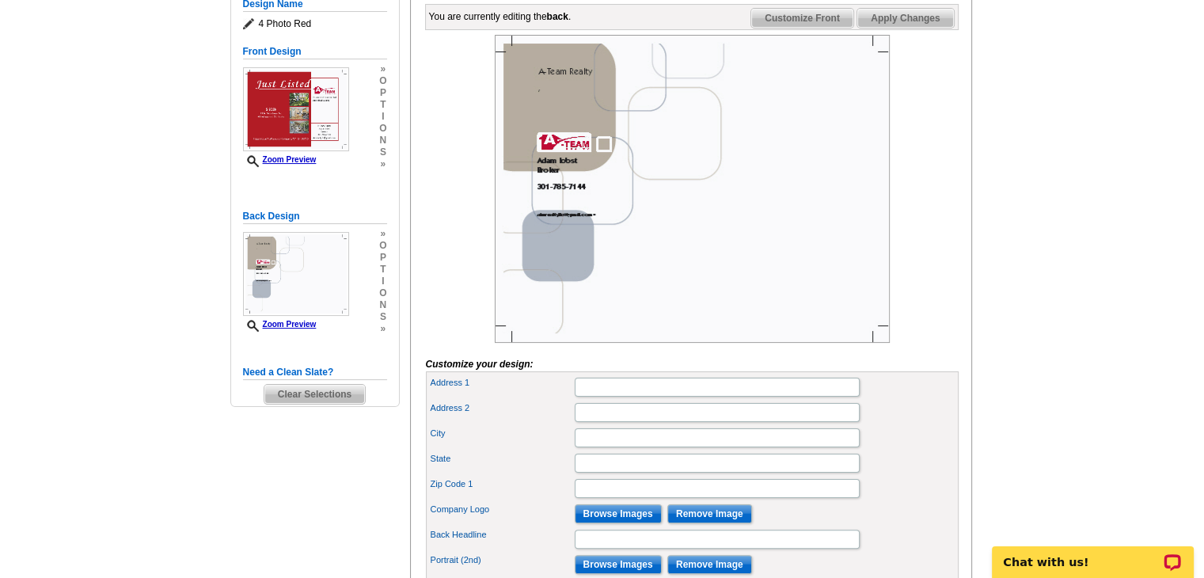
scroll to position [317, 0]
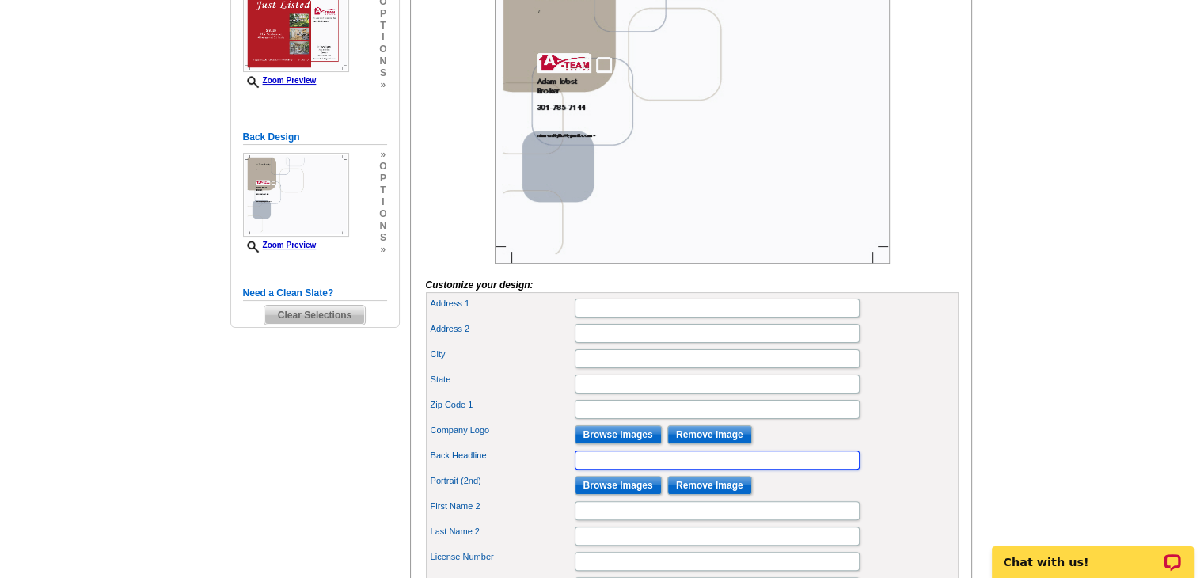
click at [632, 469] on input "Back Headline" at bounding box center [717, 459] width 285 height 19
paste input "Your Friend in the Business"
type input "Your Friend in the Business"
click at [907, 397] on div "State" at bounding box center [692, 383] width 526 height 25
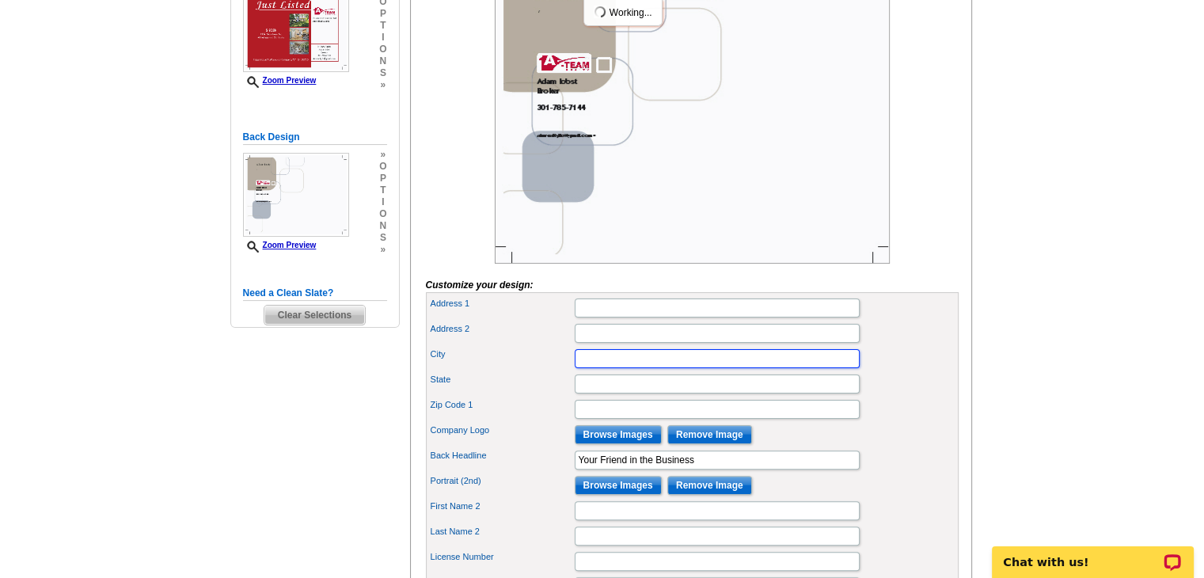
click at [635, 368] on input "City" at bounding box center [717, 358] width 285 height 19
type input "Silver Spring"
type input "MD"
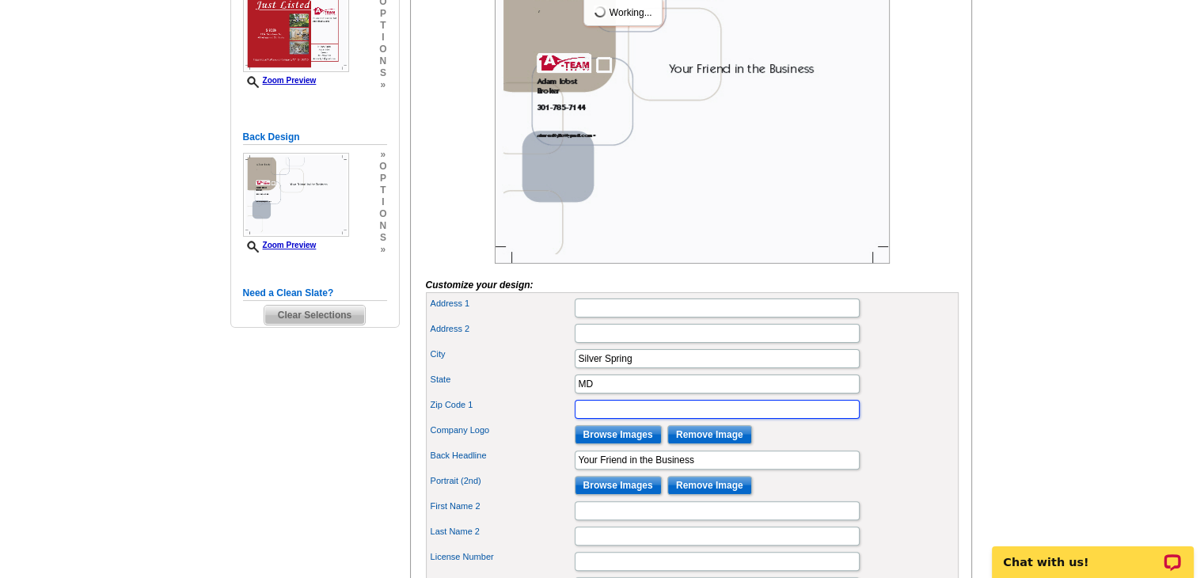
click at [603, 419] on input "Zip Code 1" at bounding box center [717, 409] width 285 height 19
type input "20902"
click at [897, 371] on div "City Silver Spring" at bounding box center [692, 358] width 526 height 25
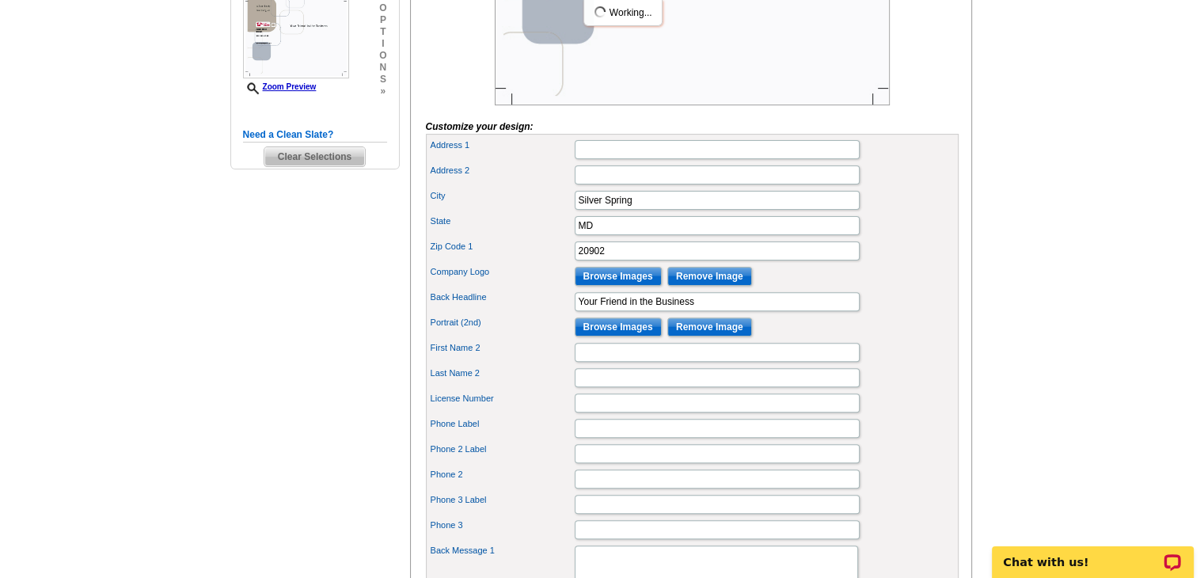
scroll to position [554, 0]
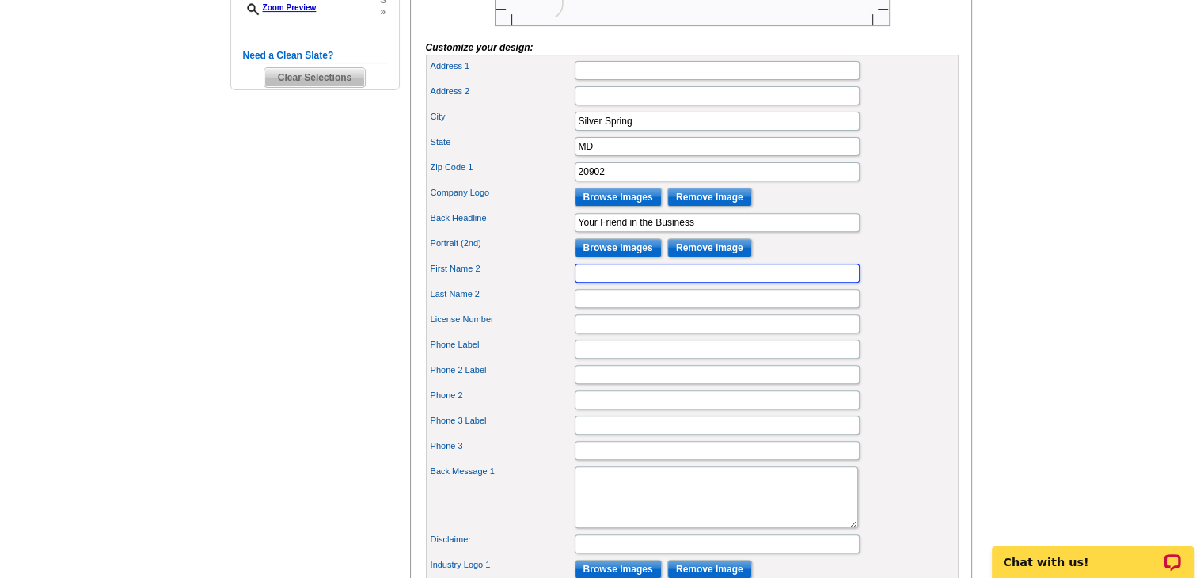
click at [628, 283] on input "First Name 2" at bounding box center [717, 273] width 285 height 19
type input "[PERSON_NAME]"
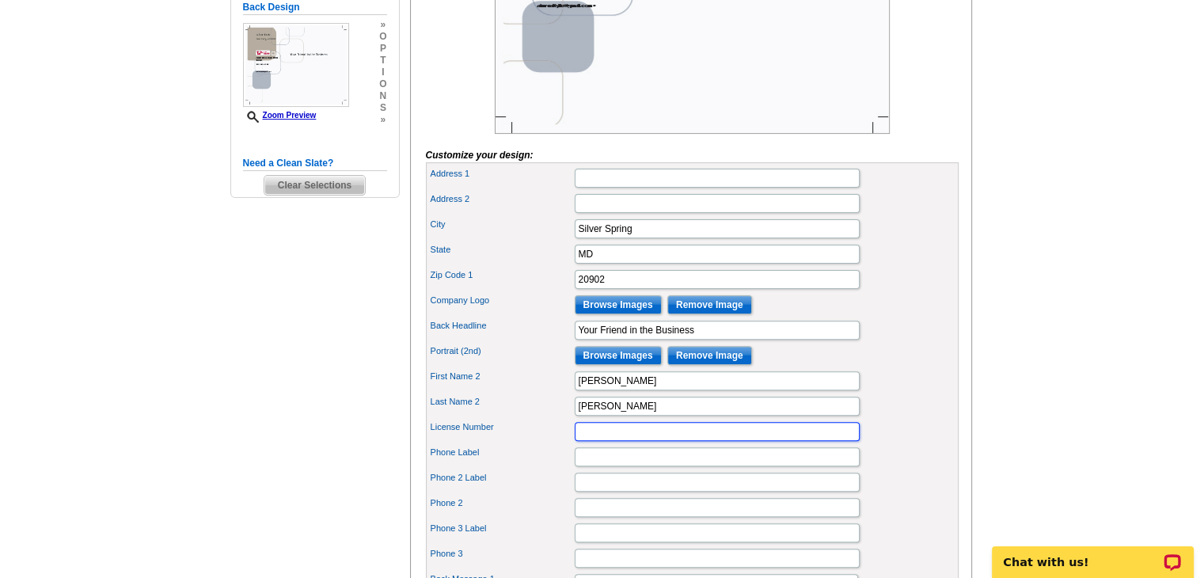
scroll to position [475, 0]
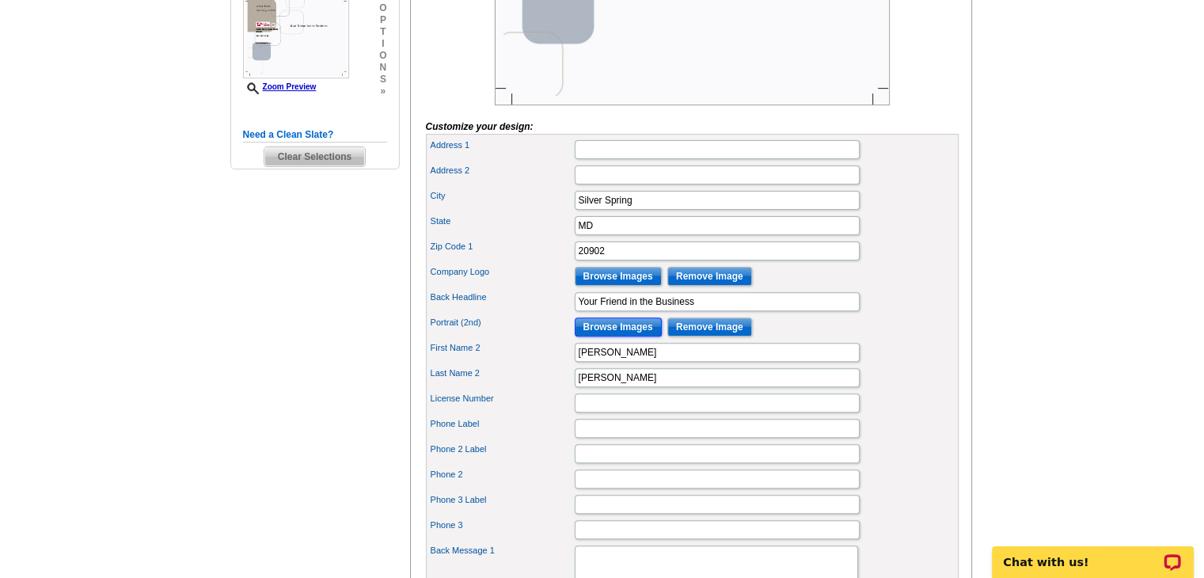
click at [642, 336] on input "Browse Images" at bounding box center [618, 326] width 87 height 19
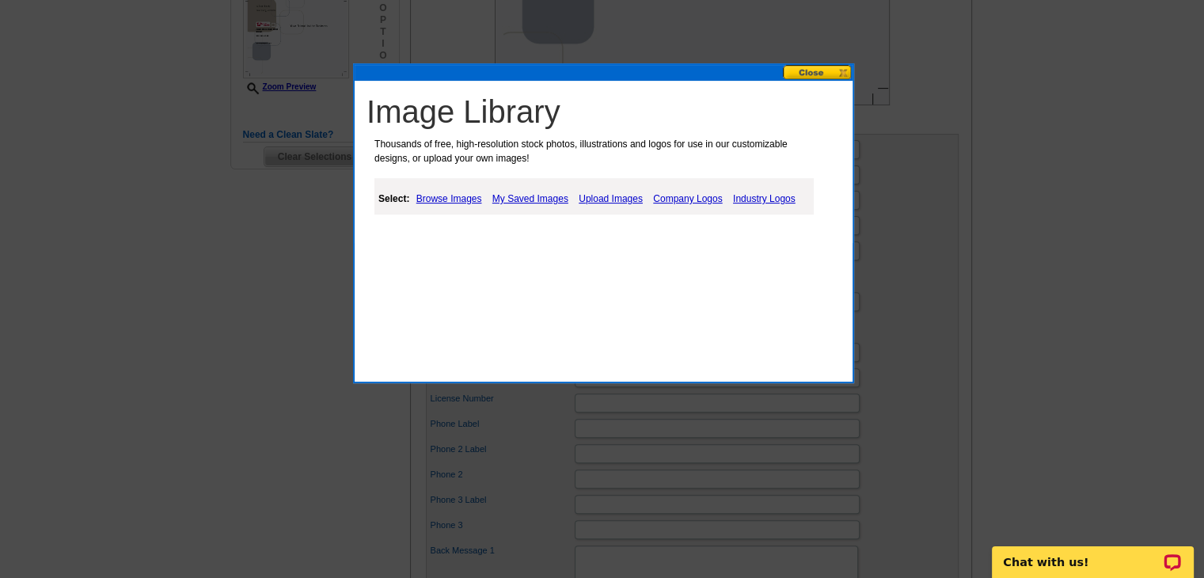
click at [620, 200] on link "Upload Images" at bounding box center [611, 198] width 72 height 19
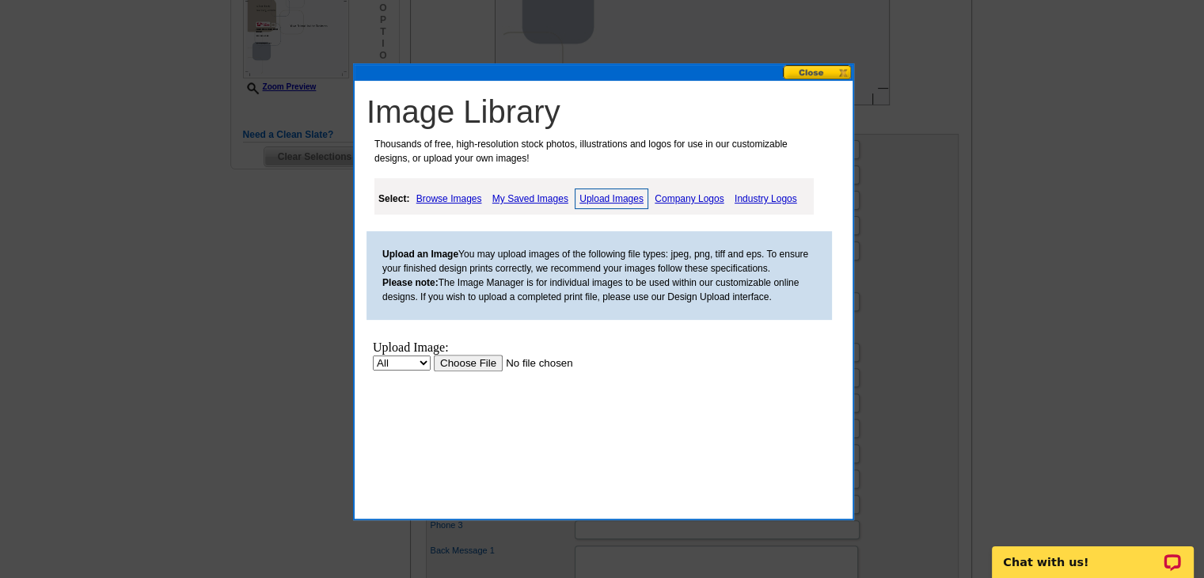
scroll to position [0, 0]
click at [451, 363] on input "file" at bounding box center [534, 363] width 200 height 17
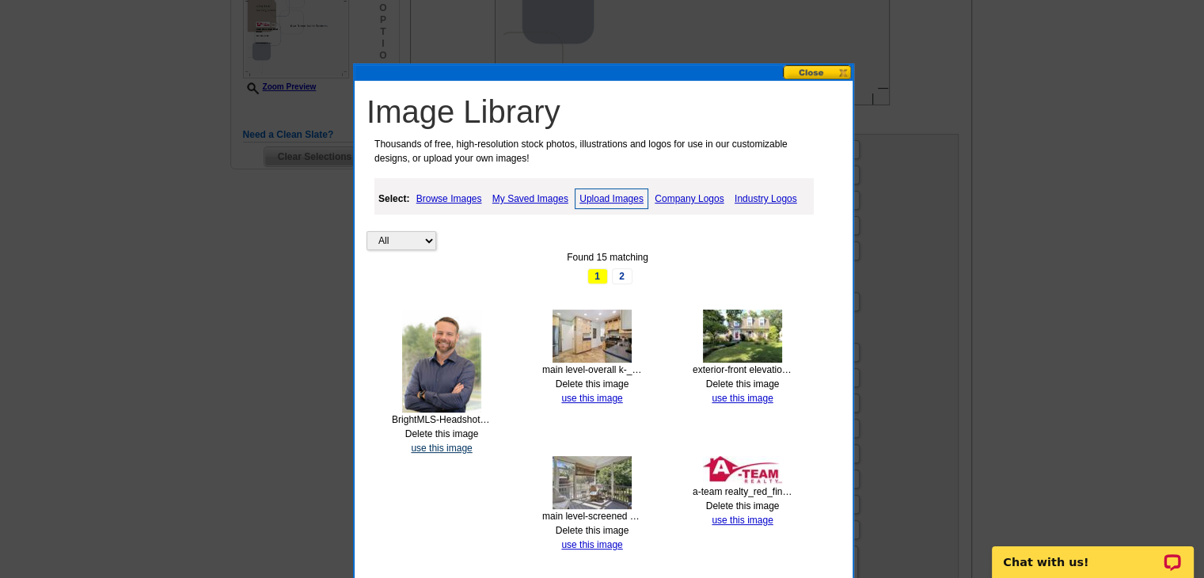
click at [439, 446] on link "use this image" at bounding box center [441, 447] width 61 height 11
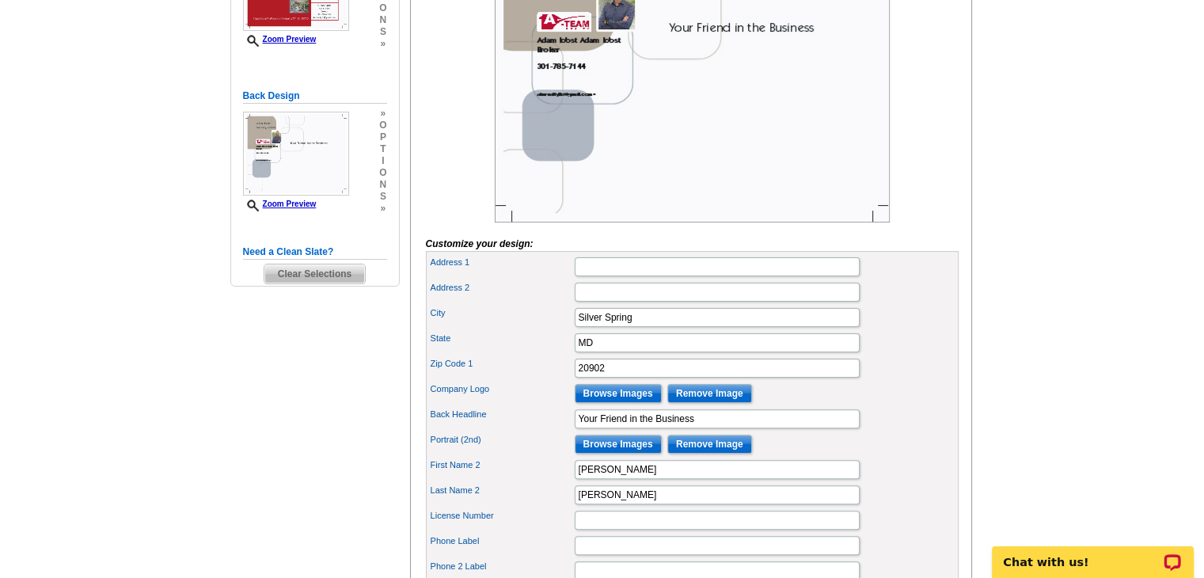
scroll to position [396, 0]
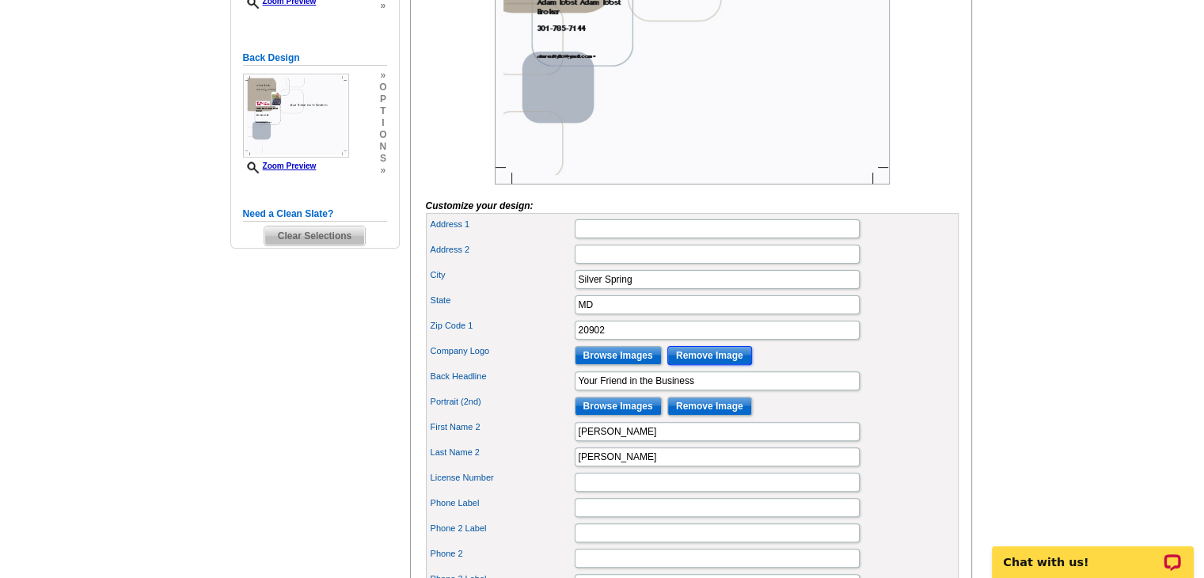
click at [694, 365] on input "Remove Image" at bounding box center [709, 355] width 85 height 19
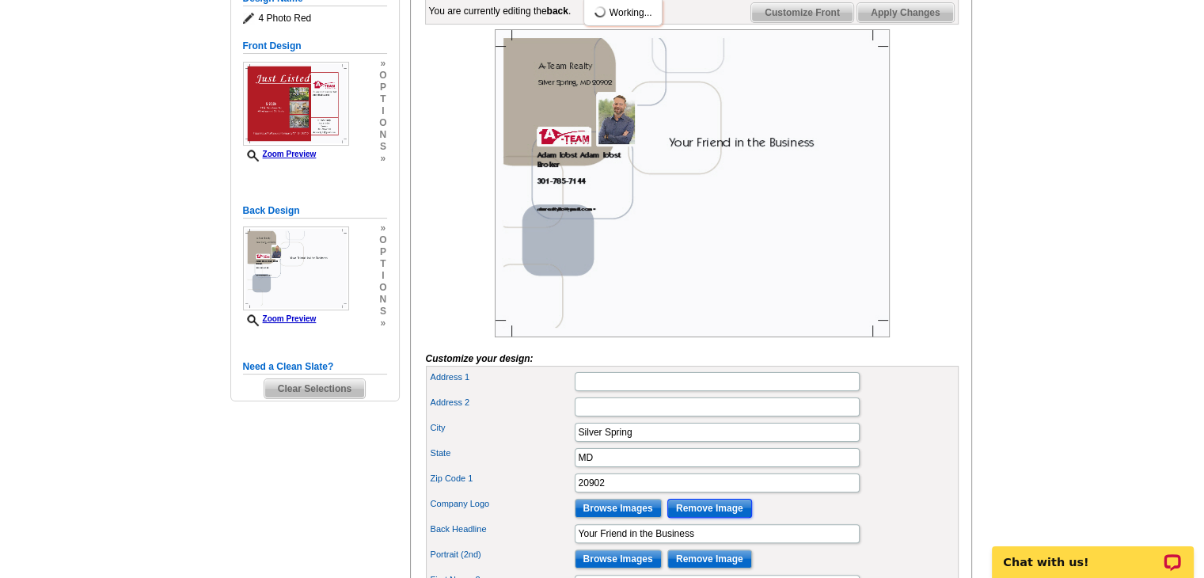
scroll to position [237, 0]
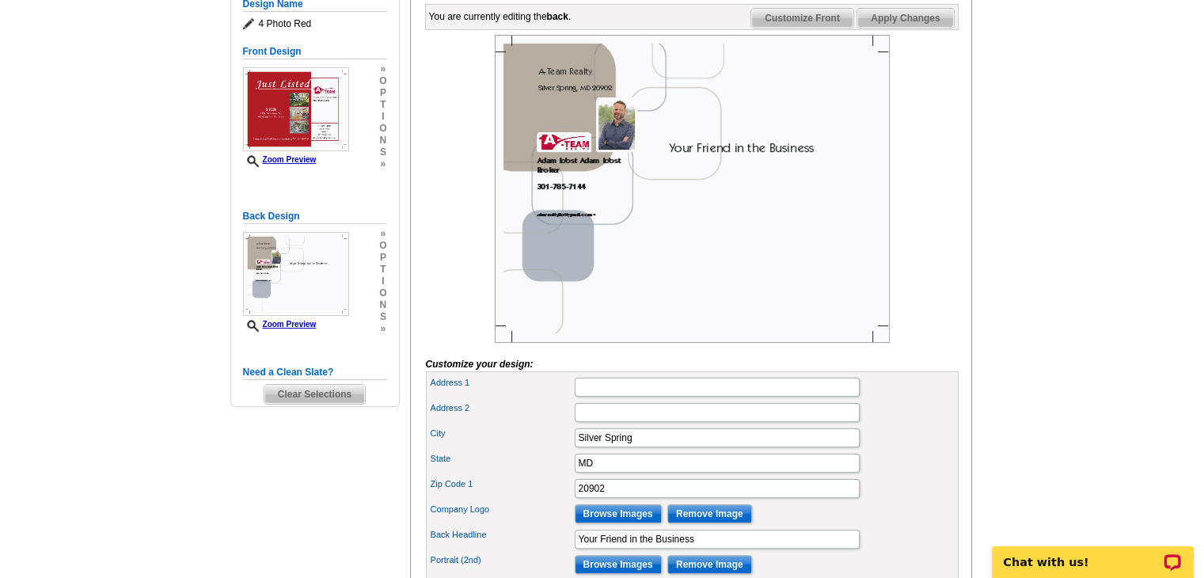
click at [900, 450] on div "City Silver Spring" at bounding box center [692, 437] width 526 height 25
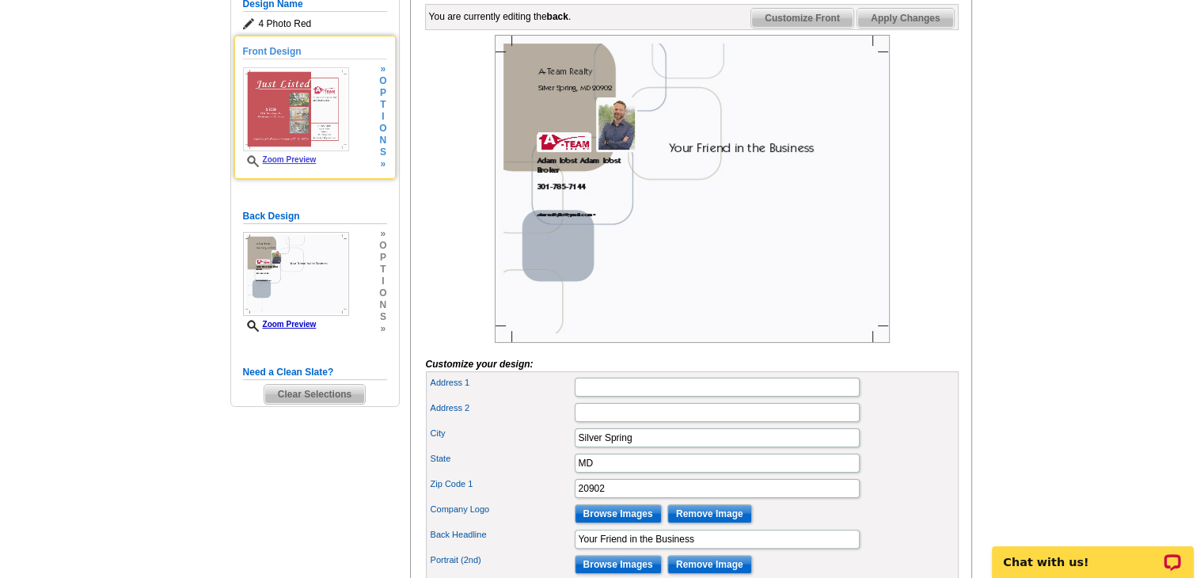
click at [379, 120] on span "i" at bounding box center [382, 117] width 7 height 12
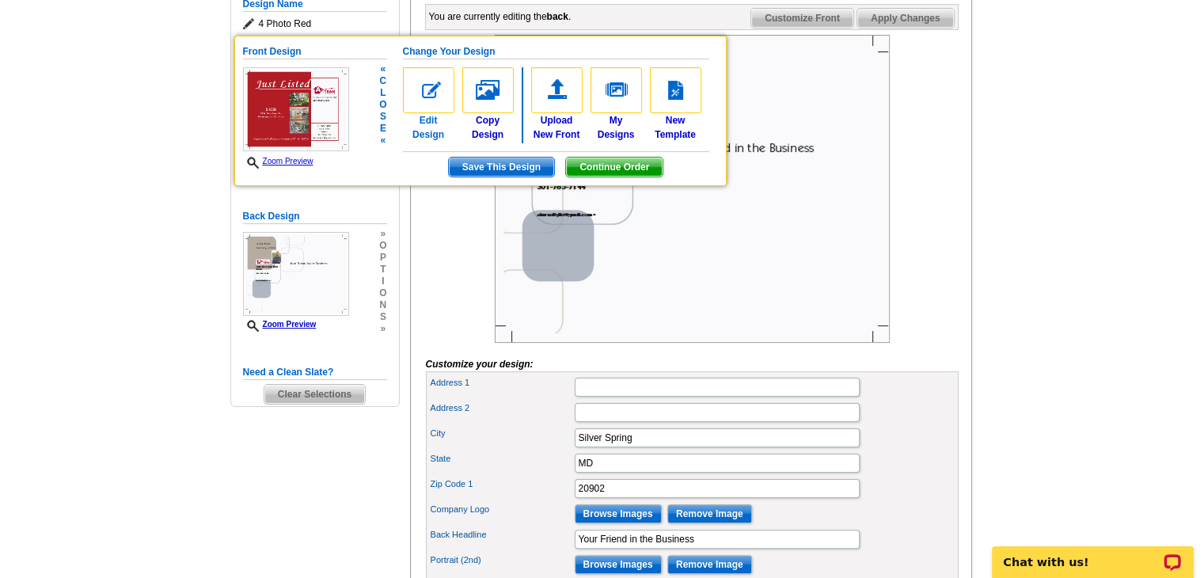
click at [431, 96] on img at bounding box center [428, 90] width 51 height 46
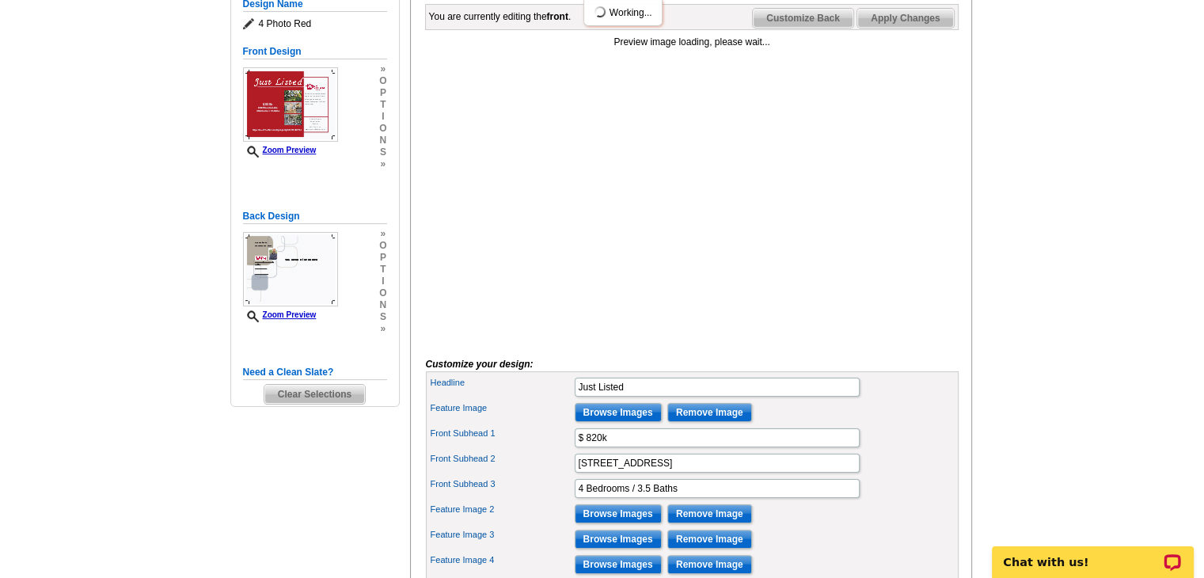
scroll to position [475, 0]
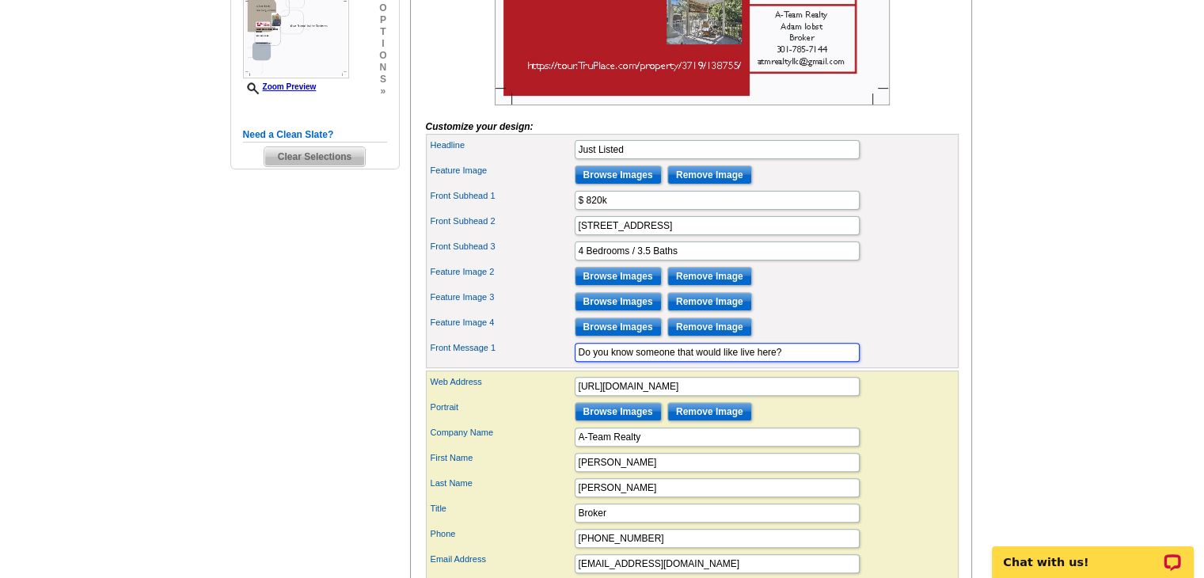
click at [797, 362] on input "Do you know someone that would like live here?" at bounding box center [717, 352] width 285 height 19
click at [814, 362] on input "Do you know someone that would like live here? Open house [DATE] 9/" at bounding box center [717, 352] width 285 height 19
click at [899, 340] on div "Feature Image 4 Browse Images Remove Image" at bounding box center [692, 326] width 526 height 25
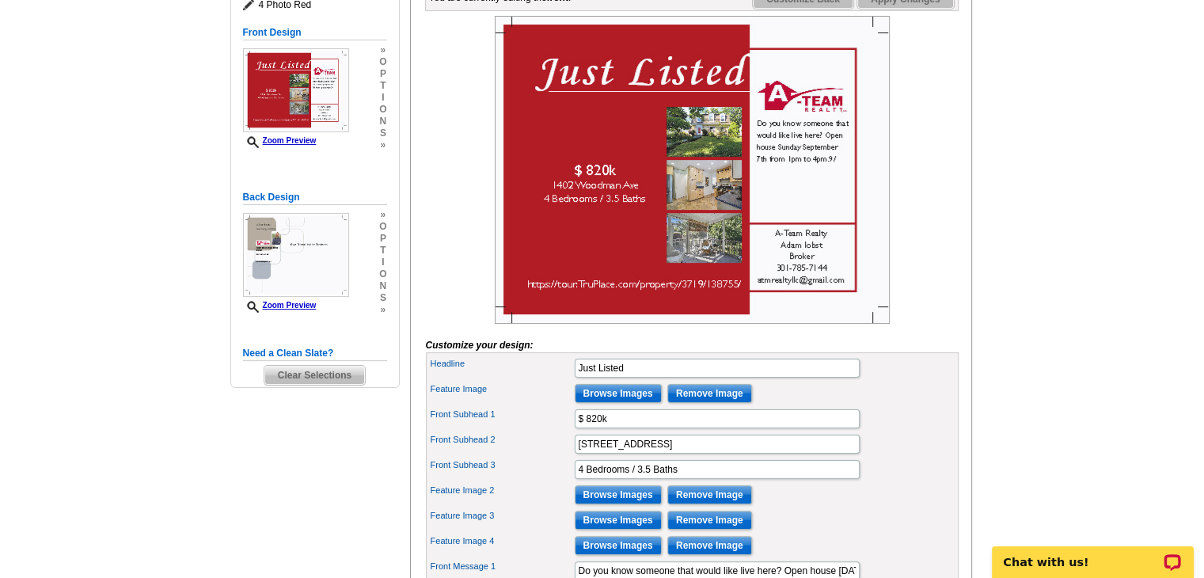
scroll to position [396, 0]
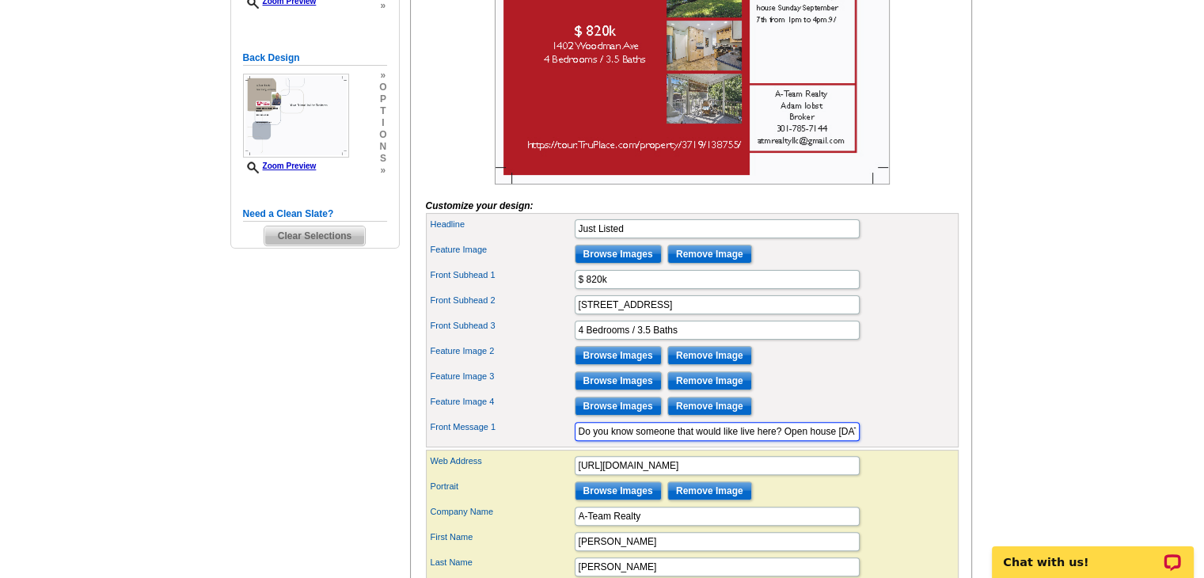
click at [838, 441] on input "Do you know someone that would like live here? Open house [DATE] 1pm to 4pm.9/" at bounding box center [717, 431] width 285 height 19
type input "Do you know someone that would like live here? Open house [DATE] 1pm to 4pm.9"
click at [890, 393] on div "Feature Image 3 Browse Images Remove Image" at bounding box center [692, 380] width 526 height 25
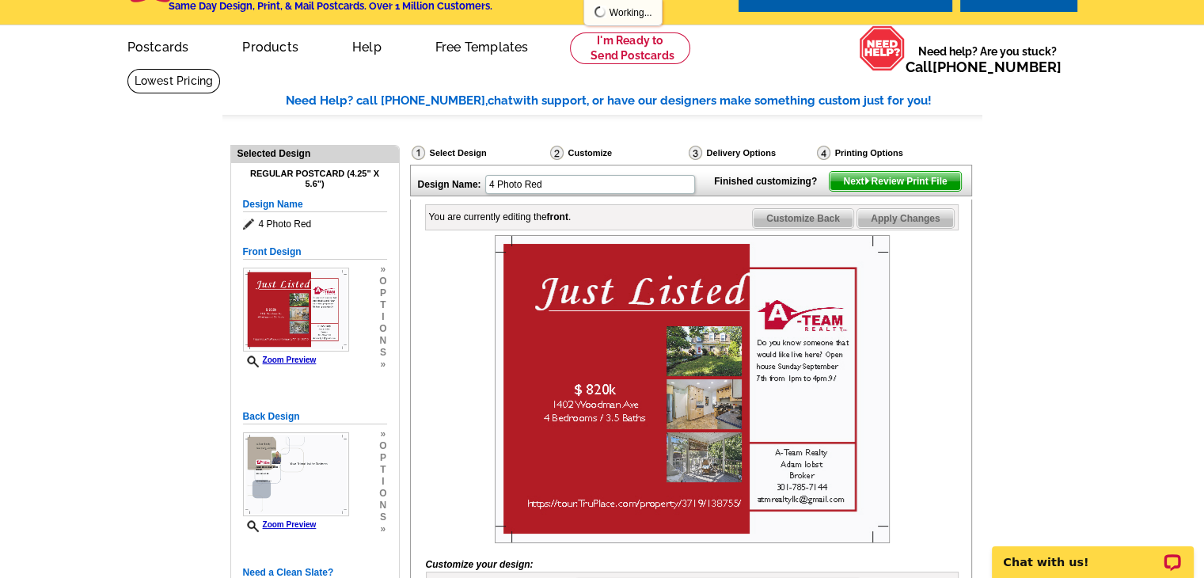
scroll to position [0, 0]
